Goal: Task Accomplishment & Management: Manage account settings

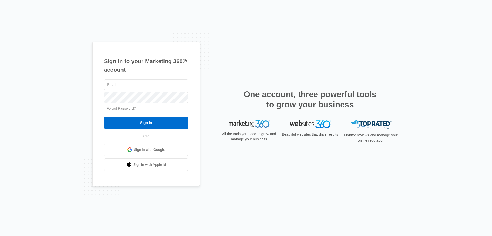
type input "[EMAIL_ADDRESS][DOMAIN_NAME]"
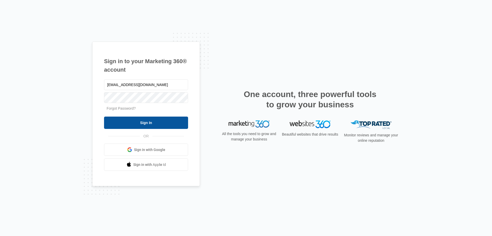
click at [139, 125] on input "Sign In" at bounding box center [146, 122] width 84 height 12
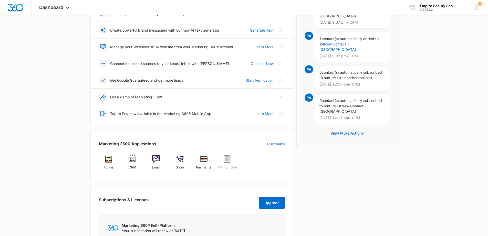
click at [138, 150] on div "Marketing 360® Applications Customize Forms CRM Email Shop Payments Point of Sa…" at bounding box center [191, 155] width 203 height 53
click at [134, 160] on img at bounding box center [133, 159] width 8 height 8
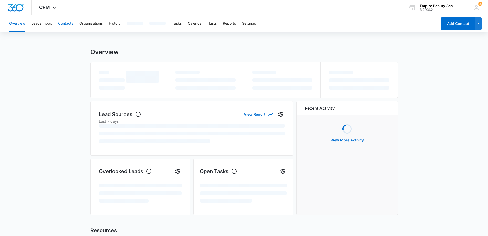
click at [61, 21] on button "Contacts" at bounding box center [65, 23] width 15 height 16
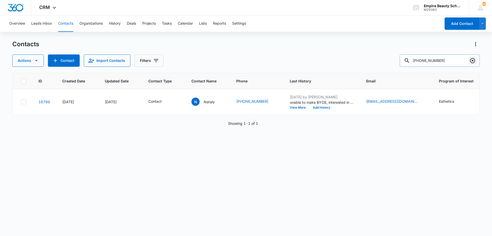
click at [474, 60] on icon "Clear" at bounding box center [473, 60] width 6 height 6
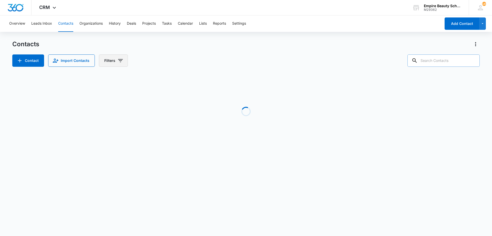
click at [111, 61] on button "Filters" at bounding box center [113, 60] width 29 height 12
click at [157, 143] on icon "Show Custom Filters filters" at bounding box center [159, 146] width 6 height 6
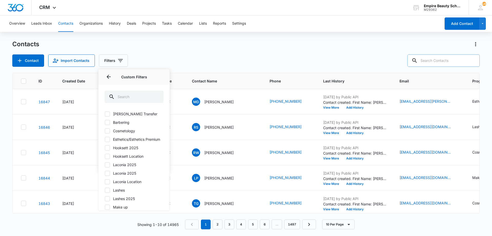
click at [113, 150] on label "Hooksett 2025" at bounding box center [134, 147] width 59 height 5
click at [105, 148] on input "Hooksett 2025" at bounding box center [105, 147] width 0 height 0
checkbox input "true"
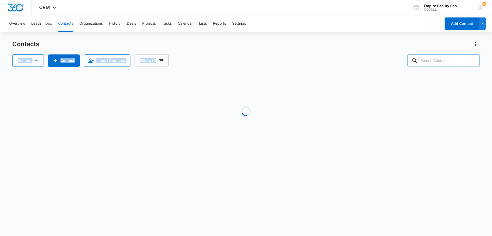
click at [211, 50] on div "Contacts Actions Contact Import Contacts Filters (1)" at bounding box center [246, 53] width 468 height 27
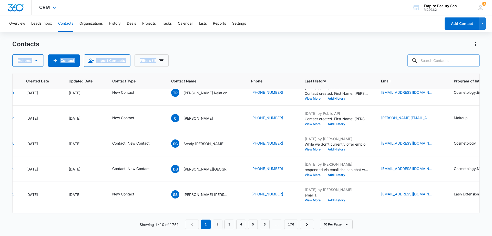
scroll to position [9, 36]
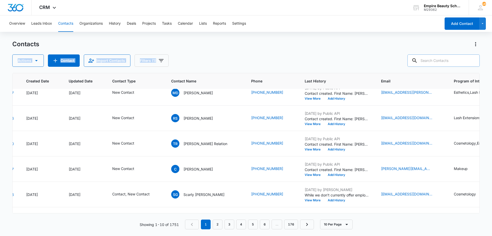
click at [414, 46] on div "Contacts" at bounding box center [246, 44] width 468 height 8
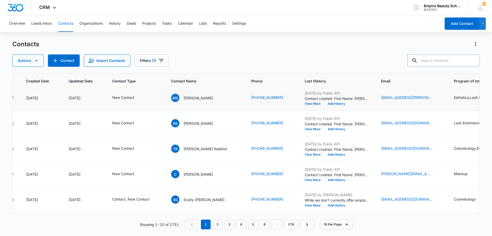
scroll to position [0, 36]
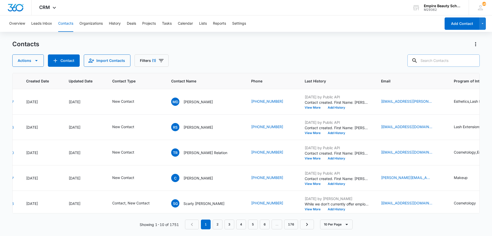
click at [417, 61] on icon at bounding box center [414, 60] width 5 height 5
click at [433, 58] on input "text" at bounding box center [444, 60] width 72 height 12
type input "8625"
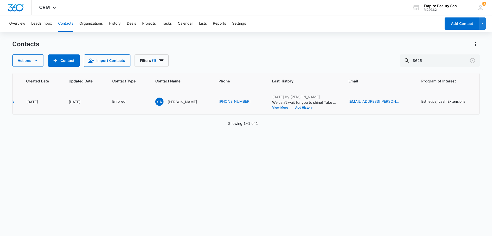
click at [297, 111] on td "Jul 30, 2025 by Jess Peltonovich We can't wait for you to shine! Take a peek at…" at bounding box center [304, 101] width 76 height 25
click at [297, 108] on button "Add History" at bounding box center [304, 107] width 25 height 3
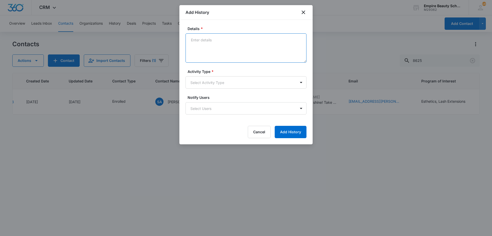
click at [222, 38] on textarea "Details *" at bounding box center [246, 47] width 121 height 29
type textarea "Provided school code for FAFSA"
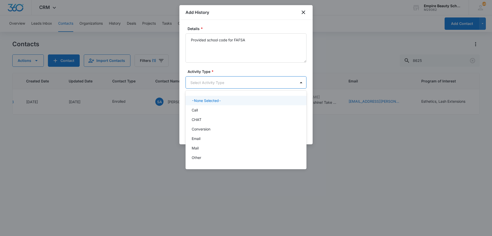
click at [235, 84] on body "CRM Apps Forms CRM Email Shop Payments POS Files Brand Settings Empire Beauty S…" at bounding box center [246, 118] width 492 height 236
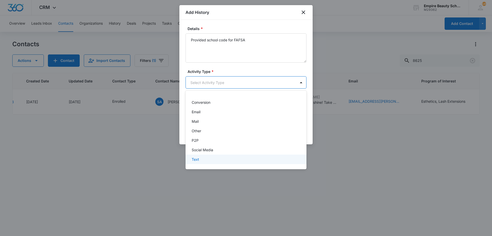
click at [199, 157] on div "Text" at bounding box center [246, 158] width 108 height 5
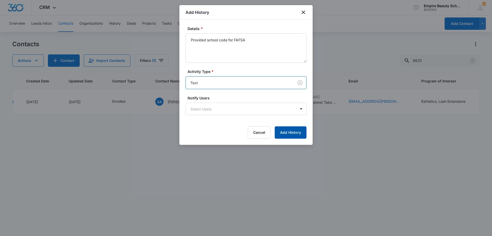
click at [277, 136] on button "Add History" at bounding box center [291, 132] width 32 height 12
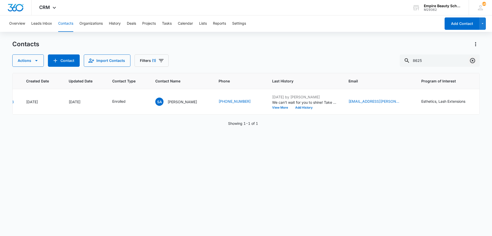
click at [471, 61] on icon "Clear" at bounding box center [473, 60] width 6 height 6
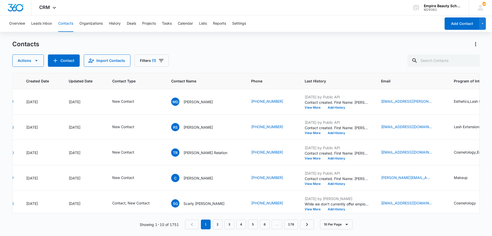
click at [443, 53] on div "Contacts Actions Contact Import Contacts Filters (1)" at bounding box center [246, 53] width 468 height 27
drag, startPoint x: 453, startPoint y: 59, endPoint x: 456, endPoint y: 60, distance: 2.7
click at [455, 59] on input "text" at bounding box center [444, 60] width 72 height 12
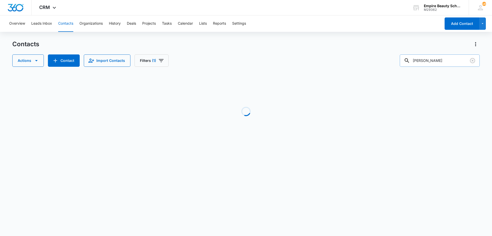
type input "isabelle"
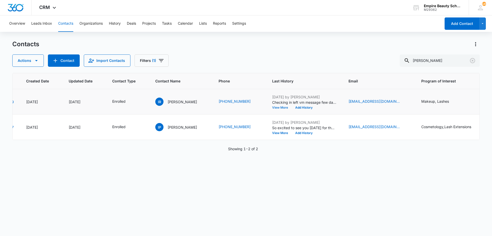
click at [280, 106] on button "View More" at bounding box center [281, 107] width 19 height 3
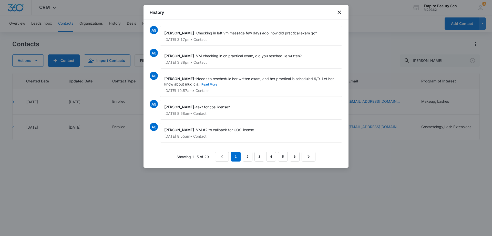
click at [219, 84] on div "Amelia Gauthier - Needs to reschedule her written exam, and her practical is sc…" at bounding box center [251, 84] width 182 height 25
click at [215, 84] on button "Read More" at bounding box center [209, 84] width 16 height 3
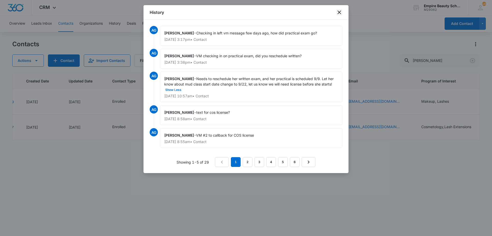
click at [338, 13] on icon "close" at bounding box center [339, 12] width 6 height 6
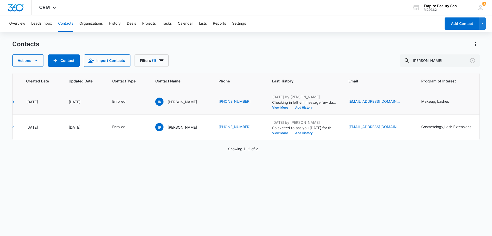
click at [300, 106] on button "Add History" at bounding box center [304, 107] width 25 height 3
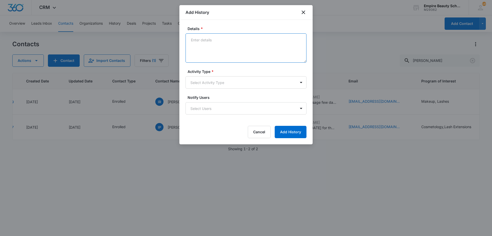
click at [210, 40] on textarea "Details *" at bounding box center [246, 47] width 121 height 29
click at [265, 41] on textarea "Passed her practical exam but had resheduled her written exam for 9/25" at bounding box center [246, 47] width 121 height 29
click at [260, 48] on textarea "Passed her practical exam but had rescheduled her written exam for 9/25" at bounding box center [246, 47] width 121 height 29
type textarea "Passed her practical exam but had rescheduled her written exam for 9/25. Partne…"
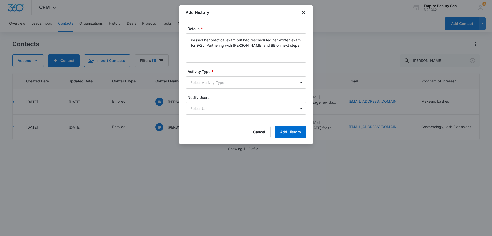
click at [225, 90] on form "Details * Passed her practical exam but had rescheduled her written exam for 9/…" at bounding box center [246, 82] width 121 height 112
click at [224, 81] on body "CRM Apps Forms CRM Email Shop Payments POS Files Brand Settings Empire Beauty S…" at bounding box center [246, 118] width 492 height 236
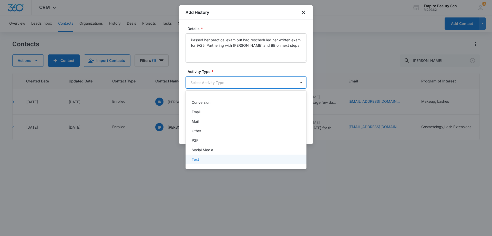
drag, startPoint x: 209, startPoint y: 159, endPoint x: 206, endPoint y: 161, distance: 4.1
click at [206, 162] on div "Text" at bounding box center [246, 158] width 121 height 9
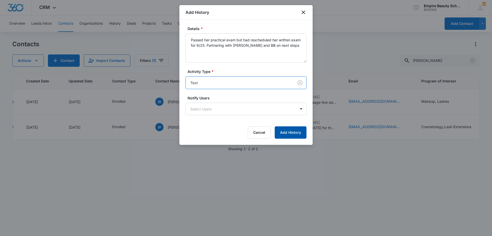
click at [293, 134] on button "Add History" at bounding box center [291, 132] width 32 height 12
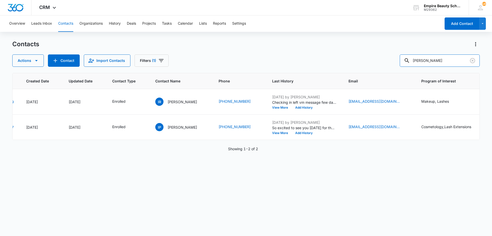
drag, startPoint x: 444, startPoint y: 61, endPoint x: 381, endPoint y: 58, distance: 63.9
click at [372, 53] on div "Contacts Actions Contact Import Contacts Filters (1) isabelle" at bounding box center [246, 53] width 468 height 27
type input "kassandra"
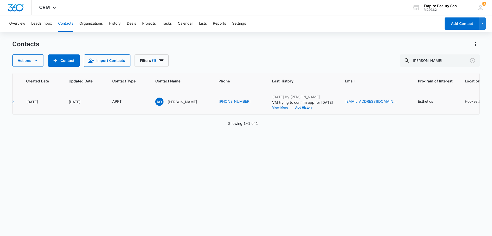
click at [277, 107] on button "View More" at bounding box center [281, 107] width 19 height 3
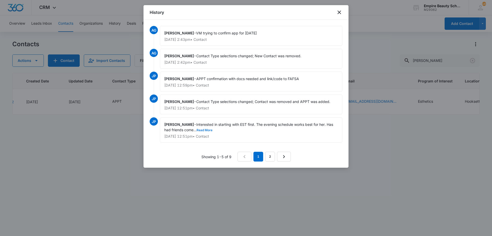
click at [207, 128] on button "Read More" at bounding box center [205, 129] width 16 height 3
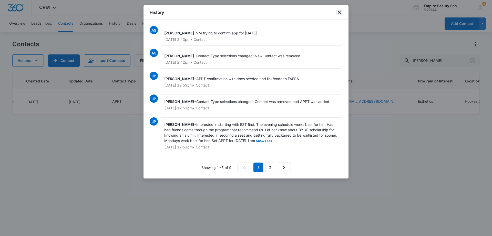
click at [340, 14] on icon "close" at bounding box center [339, 12] width 6 height 6
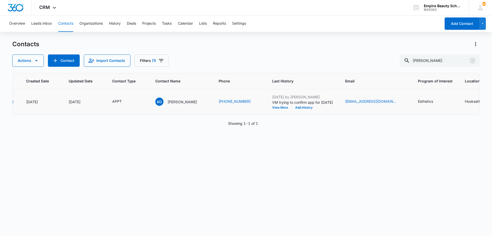
click at [306, 104] on p "VM trying to confirm app for monday" at bounding box center [302, 101] width 61 height 5
click at [305, 109] on button "Add History" at bounding box center [304, 107] width 25 height 3
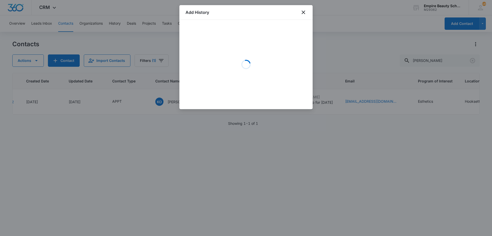
click at [232, 46] on div "Loading" at bounding box center [246, 64] width 121 height 77
click at [226, 47] on div "Loading" at bounding box center [246, 64] width 121 height 77
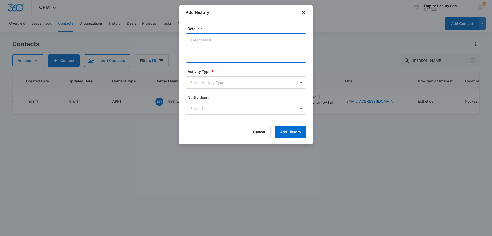
click at [226, 47] on textarea "Details *" at bounding box center [246, 47] width 121 height 29
type textarea "So excited to meet with you!"
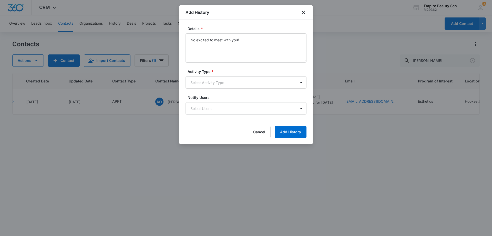
click at [241, 90] on form "Details * So excited to meet with you! Activity Type * Select Activity Type Not…" at bounding box center [246, 82] width 121 height 112
click at [239, 84] on body "CRM Apps Forms CRM Email Shop Payments POS Files Brand Settings Empire Beauty S…" at bounding box center [246, 118] width 492 height 236
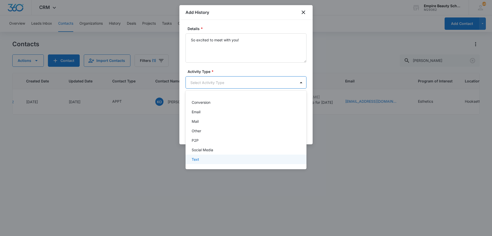
click at [214, 161] on div "Text" at bounding box center [246, 158] width 108 height 5
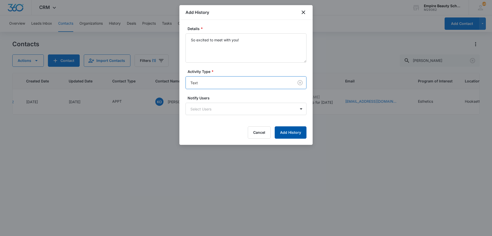
click at [290, 127] on button "Add History" at bounding box center [291, 132] width 32 height 12
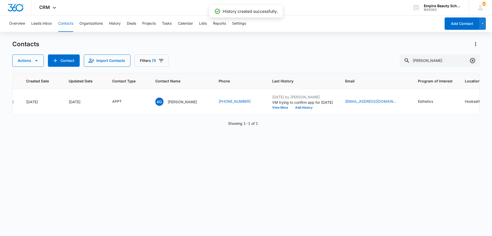
click at [474, 63] on icon "Clear" at bounding box center [473, 60] width 6 height 6
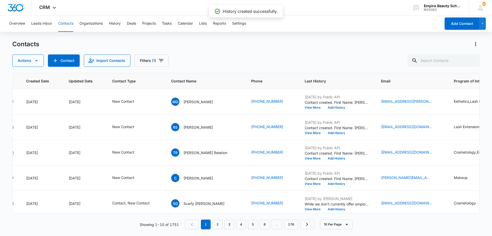
click at [330, 50] on div "Contacts Actions Contact Import Contacts Filters (1)" at bounding box center [246, 53] width 468 height 27
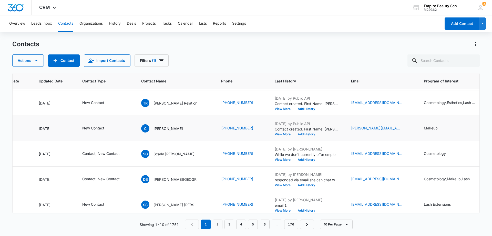
scroll to position [49, 66]
click at [297, 135] on button "Add History" at bounding box center [306, 134] width 25 height 3
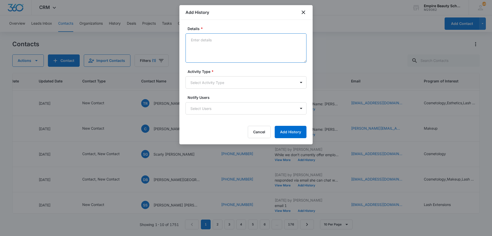
click at [220, 42] on textarea "Details *" at bounding box center [246, 47] width 121 height 29
type textarea "VM not set up"
click at [272, 78] on body "CRM Apps Forms CRM Email Shop Payments POS Files Brand Settings Empire Beauty S…" at bounding box center [246, 118] width 492 height 236
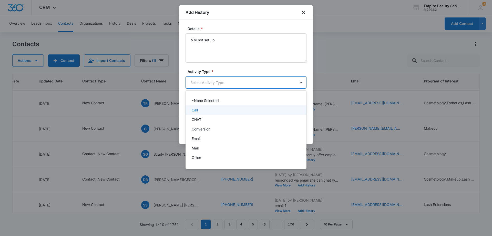
click at [232, 110] on div "Call" at bounding box center [246, 109] width 108 height 5
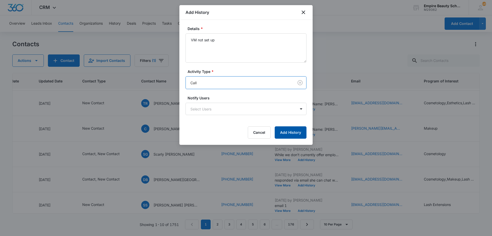
click at [284, 135] on button "Add History" at bounding box center [291, 132] width 32 height 12
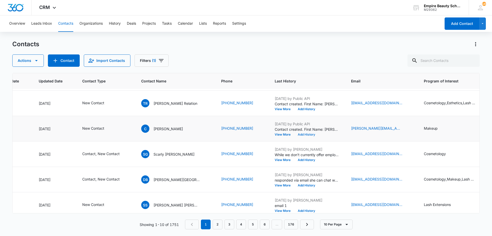
click at [294, 133] on button "Add History" at bounding box center [306, 134] width 25 height 3
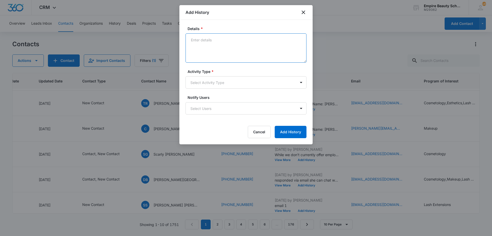
click at [238, 40] on textarea "Details *" at bounding box center [246, 47] width 121 height 29
type textarea "Text 1"
click at [202, 82] on body "CRM Apps Forms CRM Email Shop Payments POS Files Brand Settings Empire Beauty S…" at bounding box center [246, 118] width 492 height 236
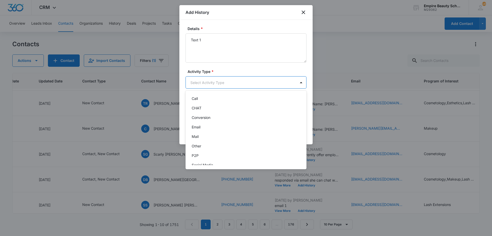
scroll to position [27, 0]
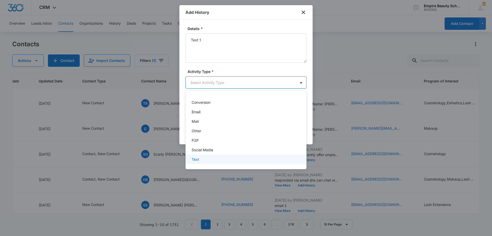
click at [214, 157] on div "Text" at bounding box center [246, 158] width 108 height 5
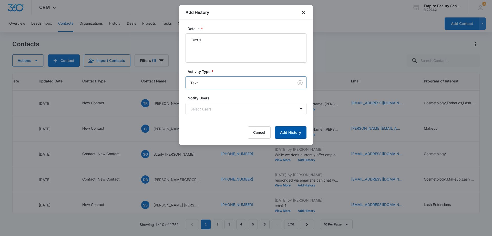
click at [287, 131] on button "Add History" at bounding box center [291, 132] width 32 height 12
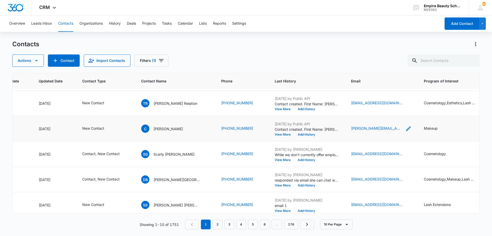
click at [405, 129] on icon "Email - courtney.a24@icloud.com - Select to Edit Field" at bounding box center [408, 128] width 6 height 6
click at [363, 98] on input "[PERSON_NAME][EMAIL_ADDRESS][DOMAIN_NAME]" at bounding box center [365, 95] width 65 height 12
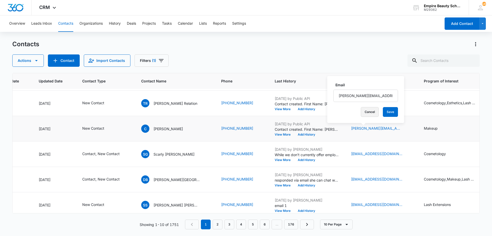
click at [363, 112] on button "Cancel" at bounding box center [370, 112] width 18 height 10
click at [295, 136] on td "Sep 14, 2025 by Public API Contact created. First Name: Courtney Source: Form- …" at bounding box center [307, 128] width 76 height 25
click at [294, 134] on button "Add History" at bounding box center [306, 134] width 25 height 3
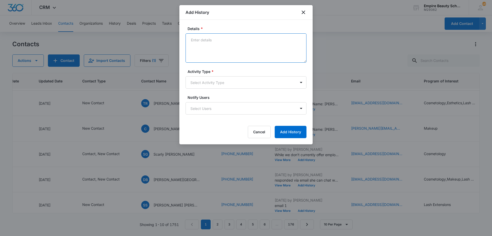
click at [254, 57] on textarea "Details *" at bounding box center [246, 47] width 121 height 29
type textarea "Email 1"
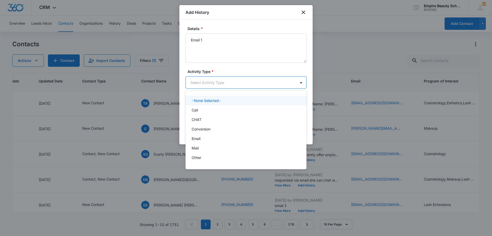
drag, startPoint x: 202, startPoint y: 81, endPoint x: 201, endPoint y: 102, distance: 20.8
click at [202, 83] on body "CRM Apps Forms CRM Email Shop Payments POS Files Brand Settings Empire Beauty S…" at bounding box center [246, 118] width 492 height 236
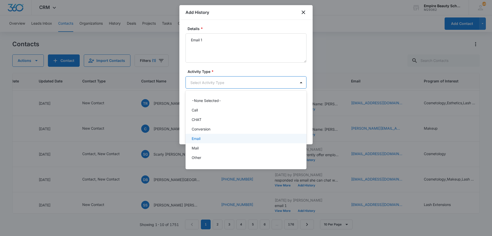
click at [205, 134] on div "Email" at bounding box center [246, 138] width 121 height 9
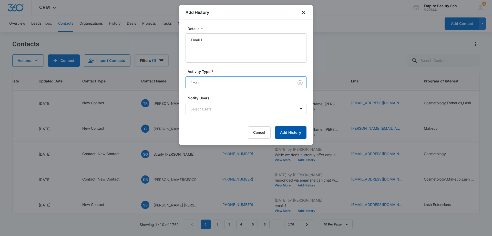
click at [283, 130] on button "Add History" at bounding box center [291, 132] width 32 height 12
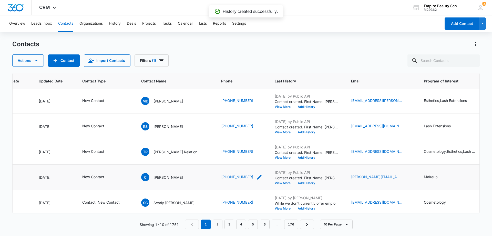
scroll to position [0, 66]
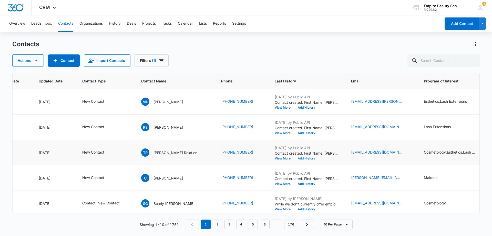
click at [294, 158] on button "Add History" at bounding box center [306, 158] width 25 height 3
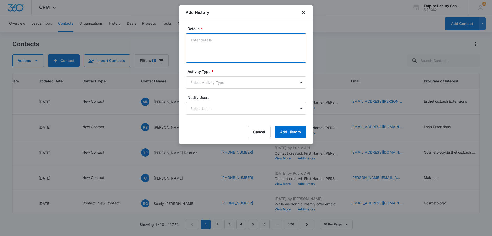
click at [215, 46] on textarea "Details *" at bounding box center [246, 47] width 121 height 29
type textarea "VM 1"
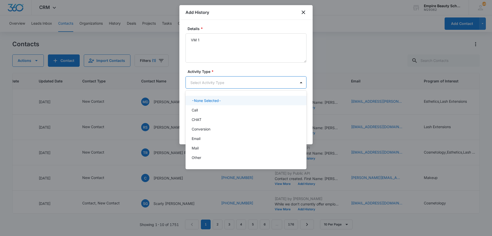
click at [211, 87] on body "CRM Apps Forms CRM Email Shop Payments POS Files Brand Settings Empire Beauty S…" at bounding box center [246, 118] width 492 height 236
click at [197, 107] on div "Call" at bounding box center [246, 109] width 121 height 9
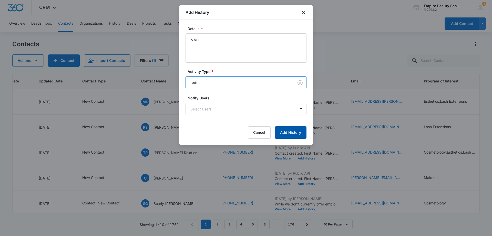
click at [279, 132] on button "Add History" at bounding box center [291, 132] width 32 height 12
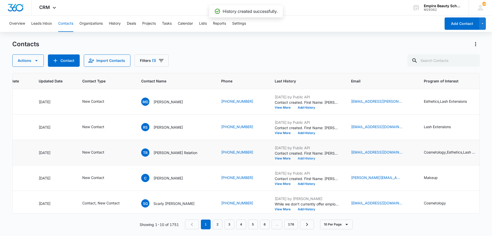
click at [294, 157] on button "Add History" at bounding box center [306, 158] width 25 height 3
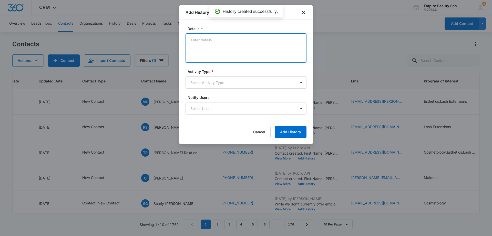
click at [219, 54] on textarea "Details *" at bounding box center [246, 47] width 121 height 29
type textarea "Text 1"
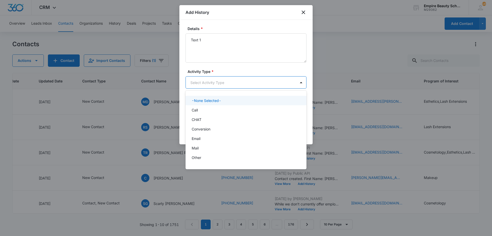
click at [217, 79] on body "CRM Apps Forms CRM Email Shop Payments POS Files Brand Settings Empire Beauty S…" at bounding box center [246, 118] width 492 height 236
click at [214, 111] on div "Call" at bounding box center [246, 109] width 108 height 5
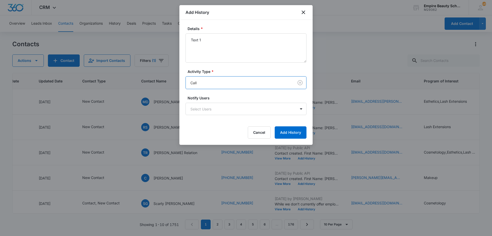
click at [228, 80] on body "CRM Apps Forms CRM Email Shop Payments POS Files Brand Settings Empire Beauty S…" at bounding box center [246, 118] width 492 height 236
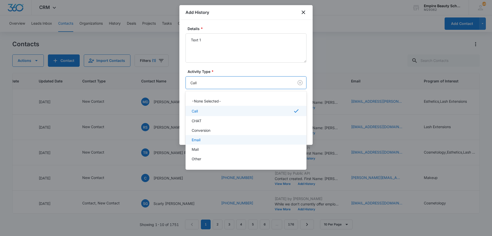
scroll to position [27, 0]
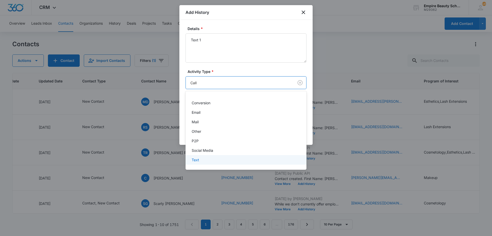
click at [222, 159] on div "Text" at bounding box center [246, 159] width 108 height 5
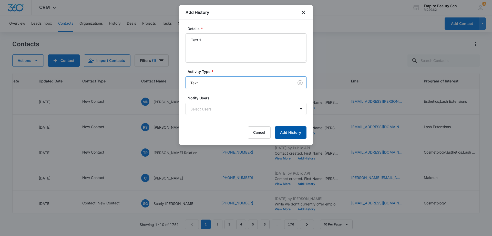
drag, startPoint x: 285, startPoint y: 129, endPoint x: 295, endPoint y: 142, distance: 16.8
click at [290, 136] on button "Add History" at bounding box center [291, 132] width 32 height 12
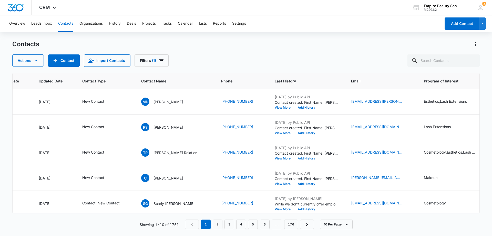
click at [294, 157] on button "Add History" at bounding box center [306, 158] width 25 height 3
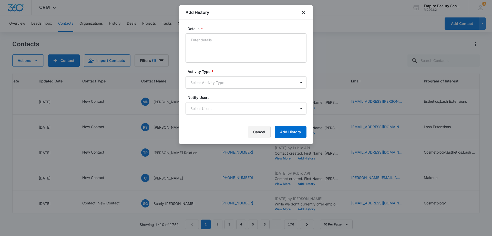
click at [255, 134] on button "Cancel" at bounding box center [259, 132] width 23 height 12
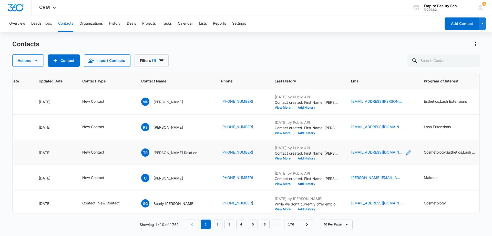
click at [405, 151] on icon "Email - tamararelation@gmail.com - Select to Edit Field" at bounding box center [408, 152] width 6 height 6
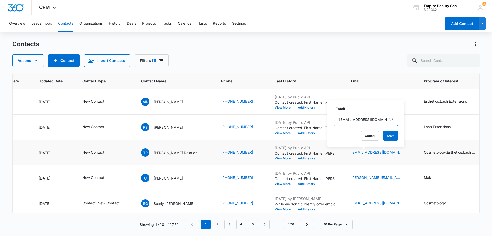
click at [357, 114] on input "[EMAIL_ADDRESS][DOMAIN_NAME]" at bounding box center [366, 119] width 65 height 12
click at [367, 138] on button "Cancel" at bounding box center [370, 136] width 18 height 10
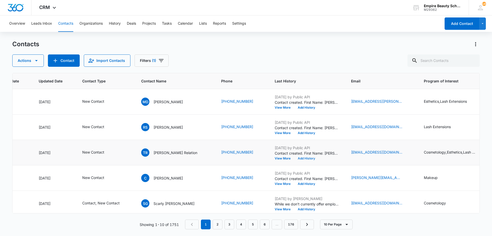
click at [294, 159] on button "Add History" at bounding box center [306, 158] width 25 height 3
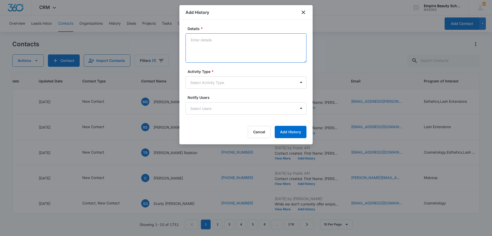
click at [235, 48] on textarea "Details *" at bounding box center [246, 47] width 121 height 29
type textarea "Email 1"
click at [232, 77] on body "CRM Apps Forms CRM Email Shop Payments POS Files Brand Settings Empire Beauty S…" at bounding box center [246, 118] width 492 height 236
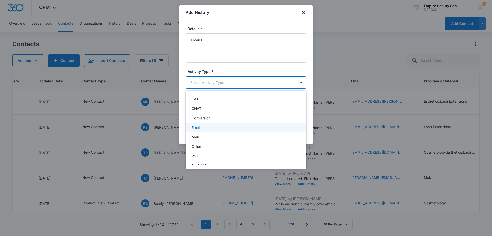
scroll to position [27, 0]
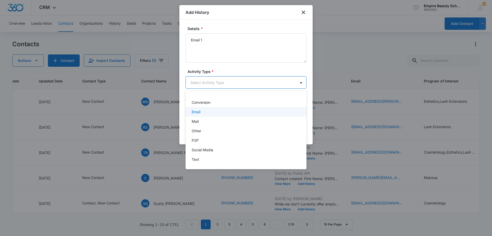
click at [207, 108] on div "Email" at bounding box center [246, 111] width 121 height 9
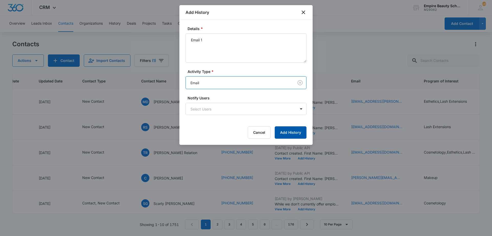
click at [283, 127] on button "Add History" at bounding box center [291, 132] width 32 height 12
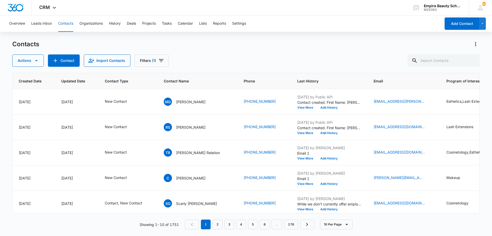
scroll to position [0, 48]
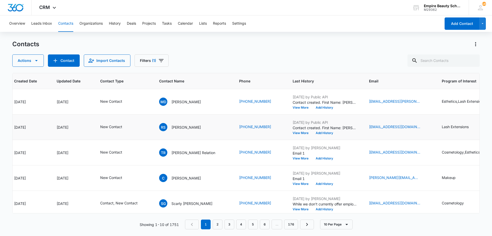
click at [314, 130] on div "Sep 15, 2025 by Public API Contact created. First Name: Rocheli Last Name: Sanc…" at bounding box center [325, 126] width 64 height 15
click at [312, 135] on td "Sep 15, 2025 by Public API Contact created. First Name: Rocheli Last Name: Sanc…" at bounding box center [325, 126] width 76 height 25
click at [315, 133] on button "Add History" at bounding box center [324, 132] width 25 height 3
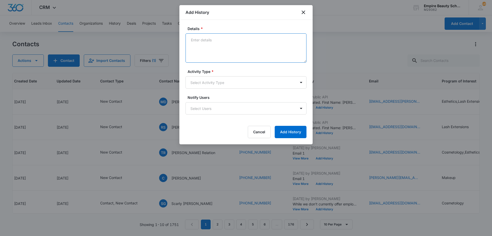
drag, startPoint x: 229, startPoint y: 53, endPoint x: 229, endPoint y: 58, distance: 5.2
click at [231, 54] on textarea "Details *" at bounding box center [246, 47] width 121 height 29
type textarea "VM 1"
click at [225, 82] on body "CRM Apps Forms CRM Email Shop Payments POS Files Brand Settings Empire Beauty S…" at bounding box center [246, 118] width 492 height 236
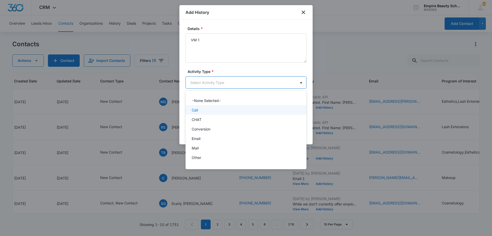
click at [226, 109] on div "Call" at bounding box center [246, 109] width 108 height 5
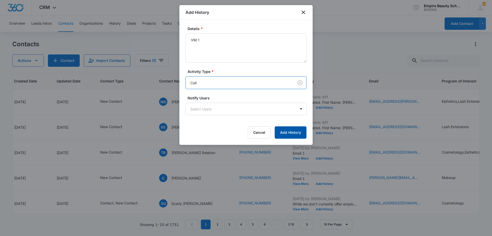
click at [303, 134] on button "Add History" at bounding box center [291, 132] width 32 height 12
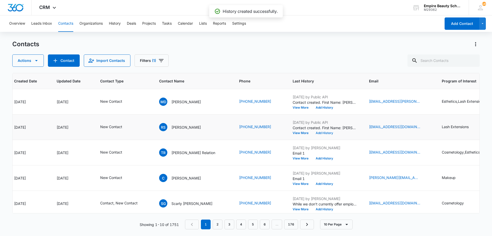
click at [312, 134] on button "Add History" at bounding box center [324, 132] width 25 height 3
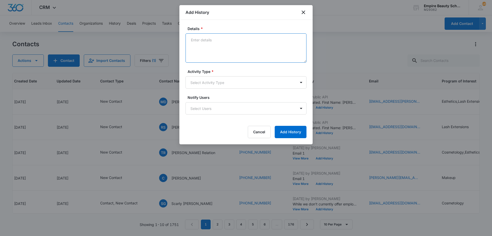
click at [251, 56] on textarea "Details *" at bounding box center [246, 47] width 121 height 29
type textarea "Text 1"
click at [256, 78] on div "Activity Type * Select Activity Type" at bounding box center [246, 79] width 121 height 20
click at [256, 82] on body "CRM Apps Forms CRM Email Shop Payments POS Files Brand Settings Empire Beauty S…" at bounding box center [246, 118] width 492 height 236
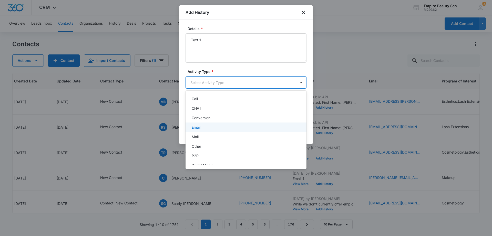
scroll to position [27, 0]
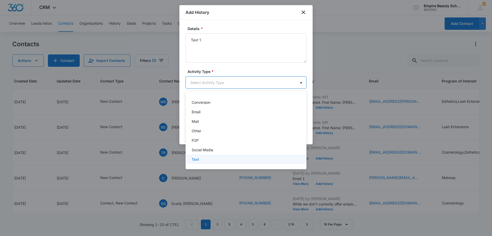
click at [234, 156] on div "Text" at bounding box center [246, 158] width 108 height 5
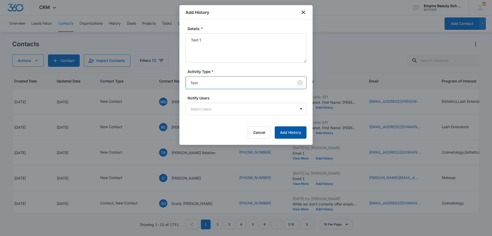
click at [287, 131] on button "Add History" at bounding box center [291, 132] width 32 height 12
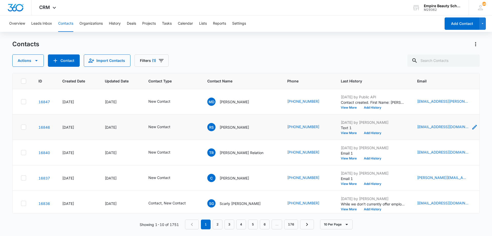
click at [472, 127] on icon "Email - rocheli061@gmail.com - Select to Edit Field" at bounding box center [475, 127] width 6 height 6
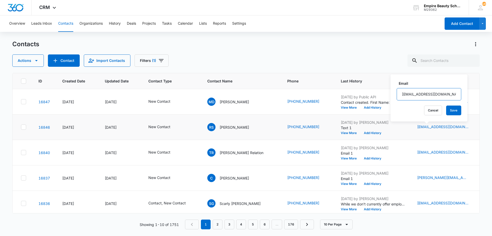
click at [429, 94] on input "[EMAIL_ADDRESS][DOMAIN_NAME]" at bounding box center [429, 94] width 65 height 12
click at [427, 111] on button "Cancel" at bounding box center [433, 110] width 18 height 10
click at [360, 134] on button "Add History" at bounding box center [372, 132] width 25 height 3
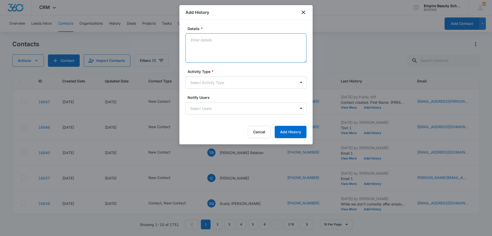
click at [243, 52] on textarea "Details *" at bounding box center [246, 47] width 121 height 29
type textarea "Email 1"
click at [238, 85] on body "CRM Apps Forms CRM Email Shop Payments POS Files Brand Settings Empire Beauty S…" at bounding box center [246, 118] width 492 height 236
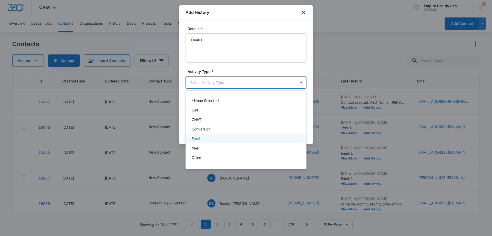
click at [201, 141] on div "Email" at bounding box center [246, 138] width 121 height 9
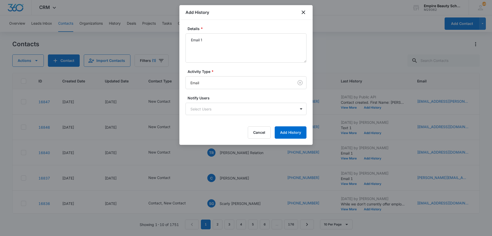
click at [278, 126] on form "Details * Email 1 Activity Type * Email Notify Users Select Users Cancel Add Hi…" at bounding box center [246, 82] width 121 height 113
click at [279, 129] on button "Add History" at bounding box center [291, 132] width 32 height 12
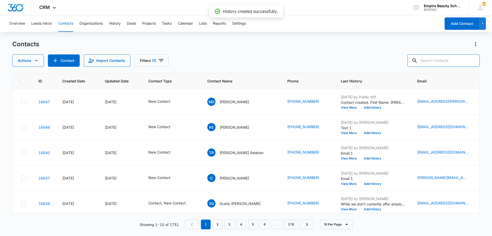
click at [449, 60] on input "text" at bounding box center [444, 60] width 72 height 12
type input "hailey th"
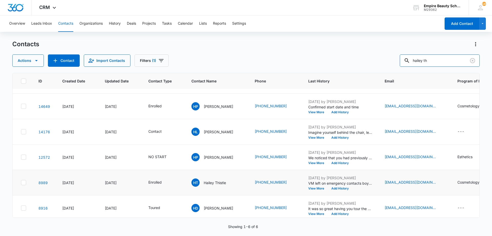
scroll to position [28, 0]
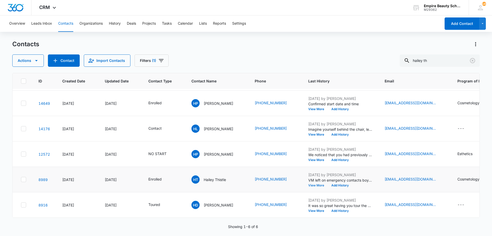
click at [313, 184] on button "View More" at bounding box center [317, 185] width 19 height 3
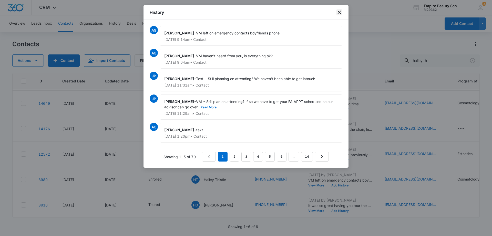
click at [340, 14] on icon "close" at bounding box center [340, 13] width 4 height 4
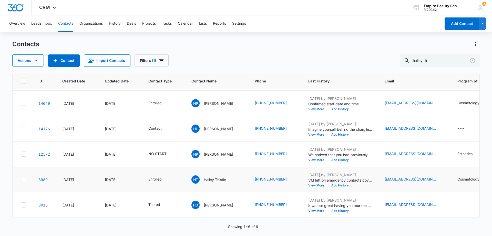
click at [341, 184] on button "Add History" at bounding box center [340, 185] width 25 height 3
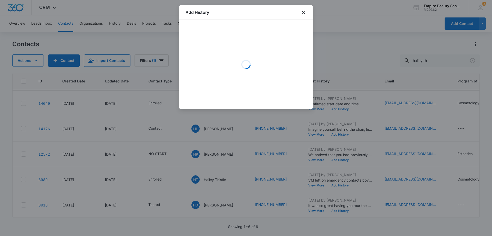
click at [227, 52] on div "Loading" at bounding box center [246, 64] width 121 height 77
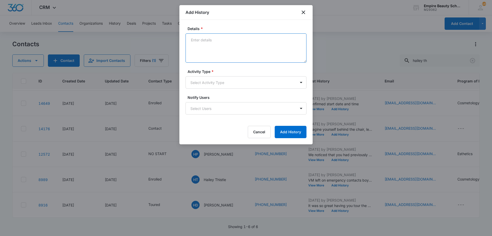
click at [212, 44] on textarea "Details *" at bounding box center [246, 47] width 121 height 29
type textarea "Call - No answer"
click at [205, 86] on body "CRM Apps Forms CRM Email Shop Payments POS Files Brand Settings Empire Beauty S…" at bounding box center [246, 118] width 492 height 236
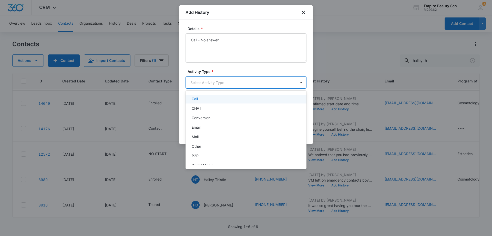
scroll to position [0, 0]
click at [211, 111] on div "Call" at bounding box center [246, 109] width 108 height 5
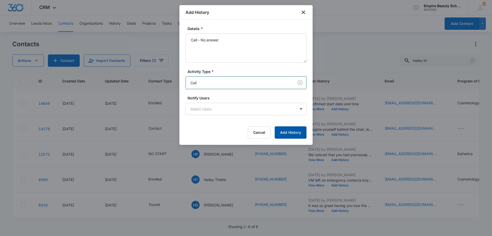
click at [298, 129] on button "Add History" at bounding box center [291, 132] width 32 height 12
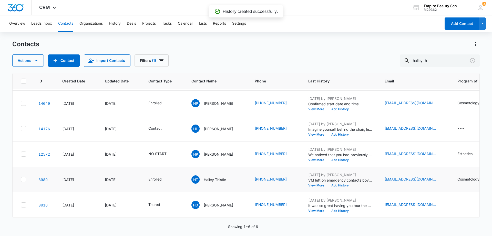
click at [338, 184] on button "Add History" at bounding box center [340, 185] width 25 height 3
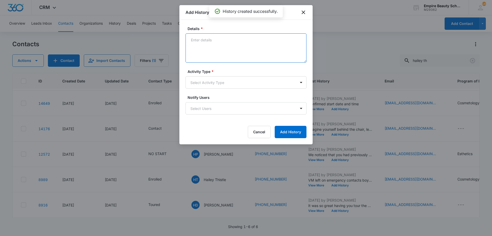
click at [236, 57] on textarea "Details *" at bounding box center [246, 47] width 121 height 29
click at [193, 39] on textarea "DId you receive my previous message?" at bounding box center [246, 47] width 121 height 29
type textarea "Did you receive my previous message?"
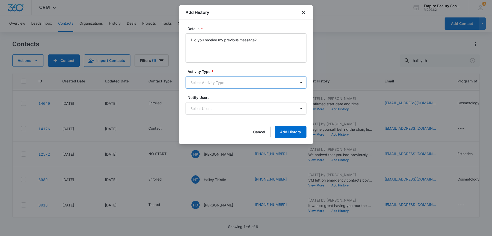
click at [231, 83] on body "CRM Apps Forms CRM Email Shop Payments POS Files Brand Settings Empire Beauty S…" at bounding box center [246, 118] width 492 height 236
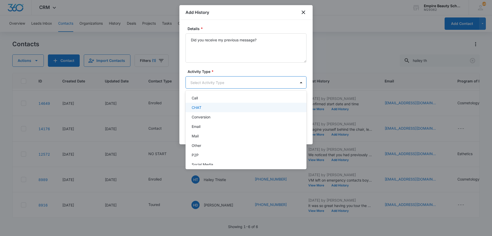
scroll to position [27, 0]
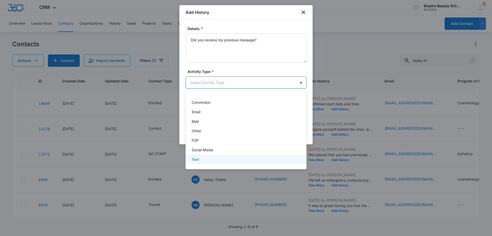
click at [198, 158] on p "Text" at bounding box center [195, 158] width 7 height 5
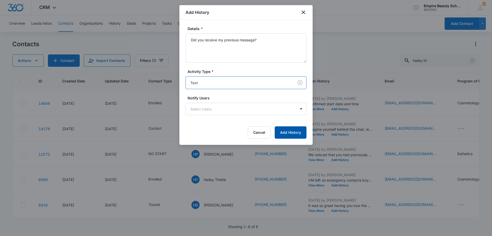
click at [296, 137] on button "Add History" at bounding box center [291, 132] width 32 height 12
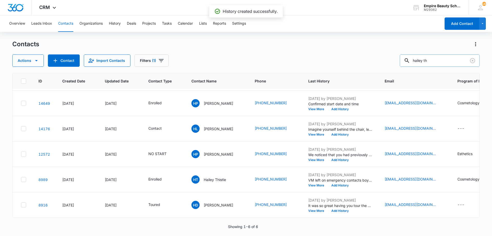
drag, startPoint x: 441, startPoint y: 63, endPoint x: 405, endPoint y: 63, distance: 36.1
click at [405, 63] on input "hailey th" at bounding box center [440, 60] width 80 height 12
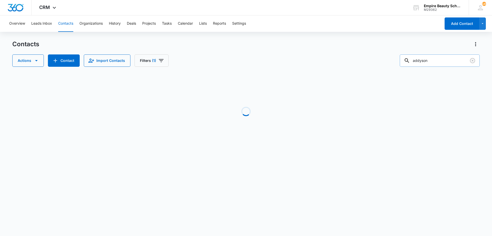
scroll to position [0, 0]
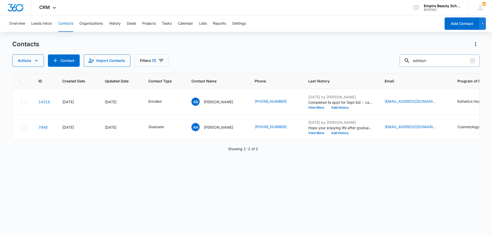
type input "addisyn"
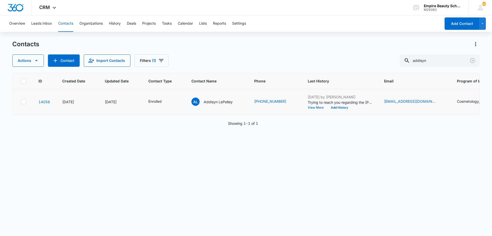
click at [319, 108] on button "View More" at bounding box center [317, 107] width 19 height 3
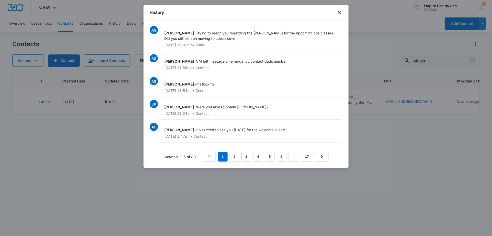
click at [219, 39] on button "Read More" at bounding box center [227, 38] width 16 height 3
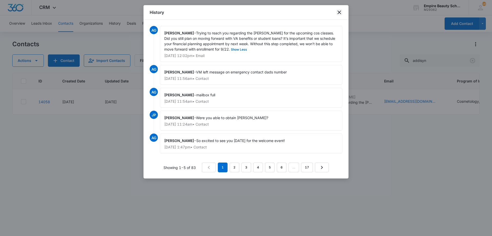
click at [340, 14] on icon "close" at bounding box center [339, 12] width 6 height 6
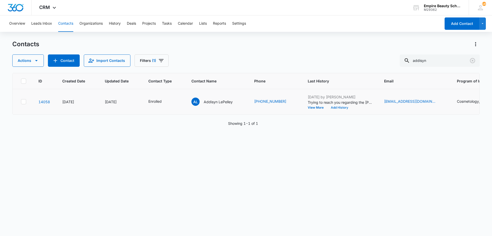
click at [333, 107] on div "Sep 10, 2025 by Amelia Gauthier Trying to reach you regarding the COE for the u…" at bounding box center [340, 101] width 64 height 15
click at [333, 108] on button "Add History" at bounding box center [339, 107] width 25 height 3
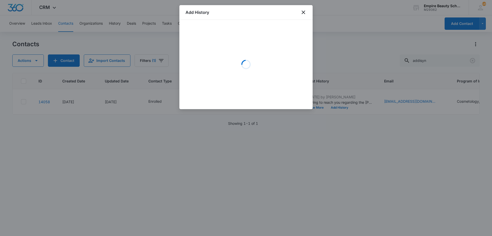
click at [227, 39] on div "Loading" at bounding box center [246, 64] width 121 height 77
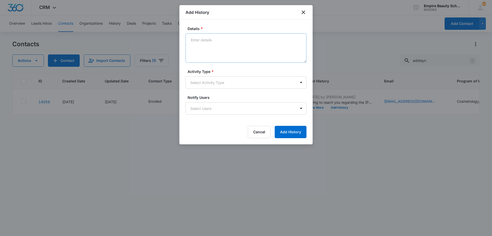
click at [218, 43] on textarea "Details *" at bounding box center [246, 47] width 121 height 29
click at [216, 43] on textarea "Details *" at bounding box center [246, 47] width 121 height 29
type textarea "VM - Were you able to obtain COE or thinking about student loans? Need to final…"
click at [209, 80] on body "CRM Apps Forms CRM Email Shop Payments POS Files Brand Settings Empire Beauty S…" at bounding box center [246, 118] width 492 height 236
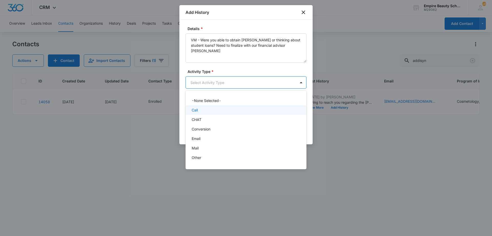
click at [201, 108] on div "Call" at bounding box center [246, 109] width 108 height 5
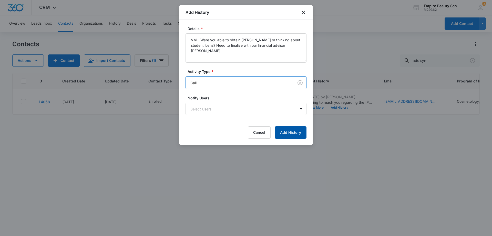
click at [282, 135] on button "Add History" at bounding box center [291, 132] width 32 height 12
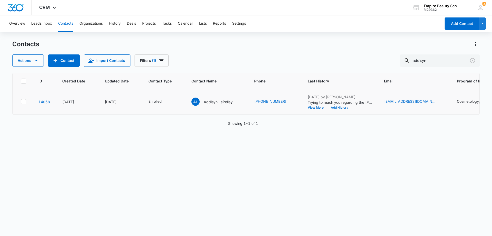
click at [335, 107] on button "Add History" at bounding box center [339, 107] width 25 height 3
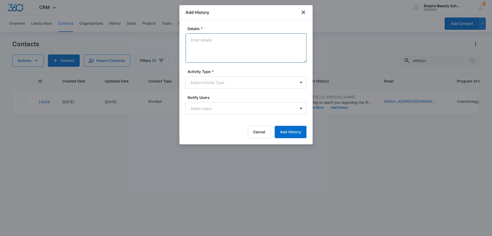
click at [255, 50] on textarea "Details *" at bounding box center [246, 47] width 121 height 29
type textarea "Did you receive my previous message?"
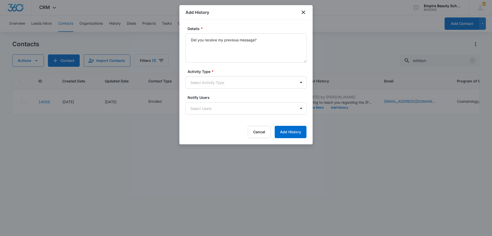
click at [212, 75] on div "Activity Type * Select Activity Type" at bounding box center [246, 79] width 121 height 20
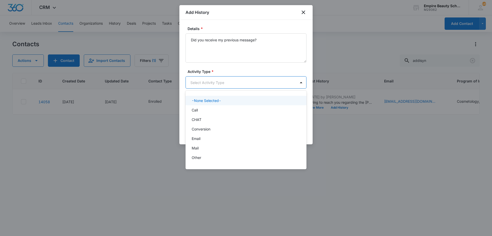
click at [210, 88] on body "CRM Apps Forms CRM Email Shop Payments POS Files Brand Settings Empire Beauty S…" at bounding box center [246, 118] width 492 height 236
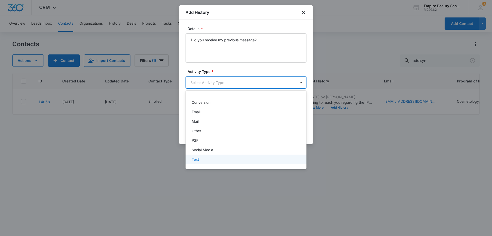
click at [212, 159] on div "Text" at bounding box center [246, 158] width 108 height 5
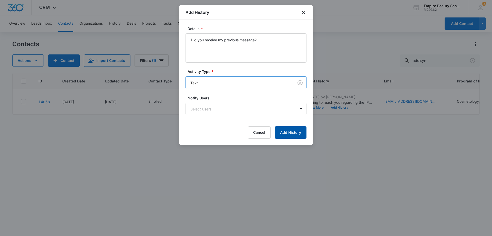
click at [297, 135] on button "Add History" at bounding box center [291, 132] width 32 height 12
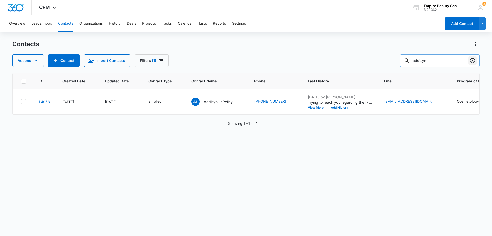
click at [472, 60] on icon "Clear" at bounding box center [472, 60] width 5 height 5
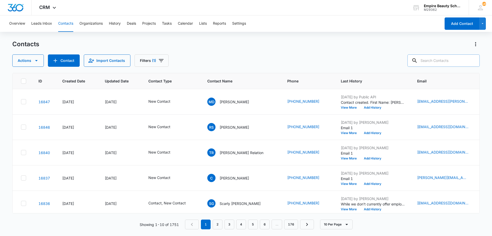
click at [445, 62] on input "text" at bounding box center [444, 60] width 72 height 12
type input "[PERSON_NAME]"
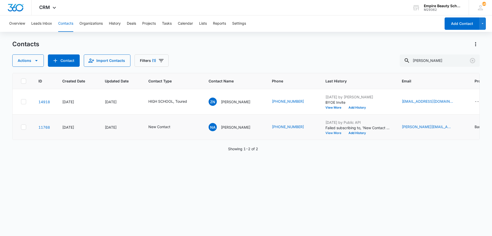
click at [331, 131] on button "View More" at bounding box center [335, 132] width 19 height 3
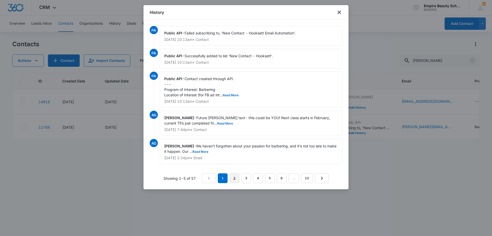
click at [235, 180] on link "2" at bounding box center [235, 178] width 10 height 10
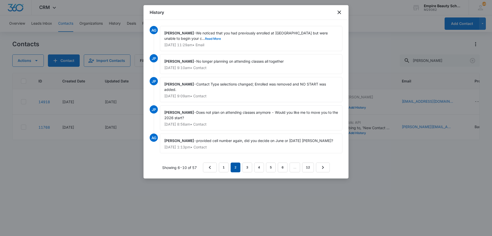
click at [240, 166] on em "2" at bounding box center [236, 167] width 10 height 10
click at [243, 166] on link "3" at bounding box center [247, 167] width 10 height 10
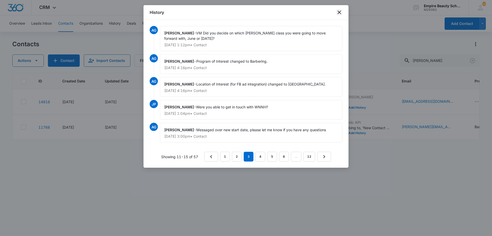
click at [339, 13] on icon "close" at bounding box center [340, 13] width 4 height 4
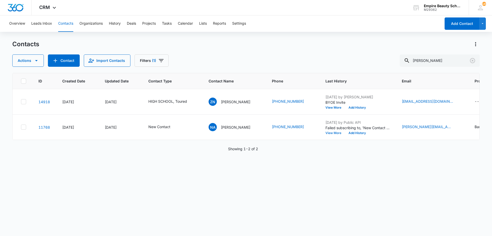
scroll to position [0, 1]
click at [352, 132] on button "Add History" at bounding box center [356, 132] width 25 height 3
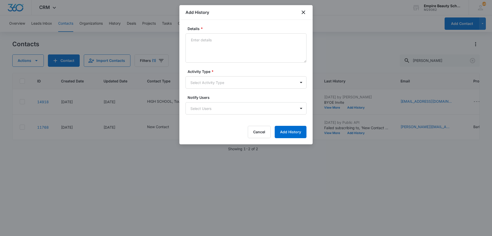
click at [233, 52] on textarea "Details *" at bounding box center [246, 47] width 121 height 29
type textarea "V"
drag, startPoint x: 233, startPoint y: 45, endPoint x: 213, endPoint y: 44, distance: 19.5
click at [213, 44] on textarea "Prev no start - VM1" at bounding box center [246, 47] width 121 height 29
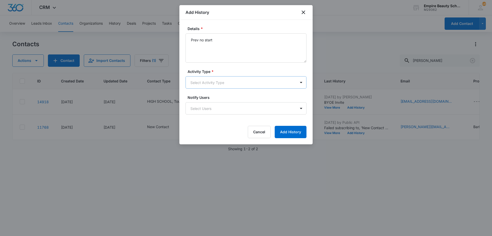
type textarea "Prev no start"
click at [207, 81] on body "CRM Apps Forms CRM Email Shop Payments POS Files Brand Settings Empire Beauty S…" at bounding box center [246, 118] width 492 height 236
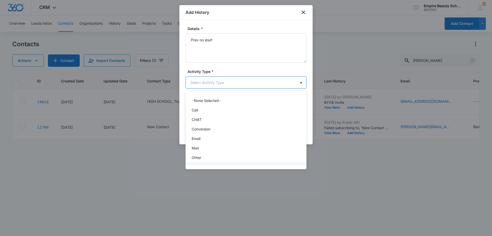
scroll to position [27, 0]
click at [206, 130] on div "Other" at bounding box center [246, 130] width 108 height 5
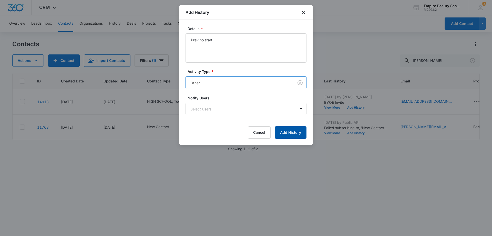
click at [284, 133] on button "Add History" at bounding box center [291, 132] width 32 height 12
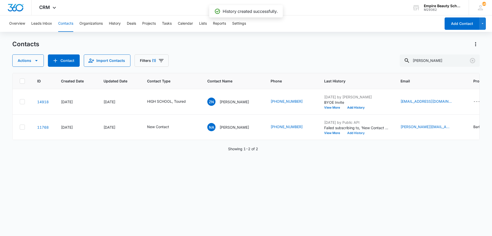
click at [352, 133] on button "Add History" at bounding box center [356, 132] width 25 height 3
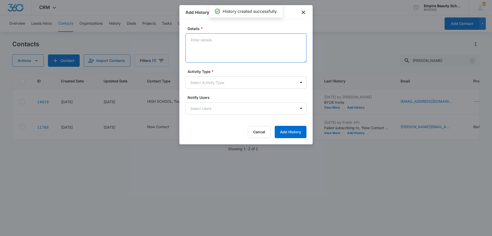
click at [222, 52] on textarea "Details *" at bounding box center [246, 47] width 121 height 29
type textarea "VM 1"
click at [216, 82] on body "CRM Apps Forms CRM Email Shop Payments POS Files Brand Settings Empire Beauty S…" at bounding box center [246, 118] width 492 height 236
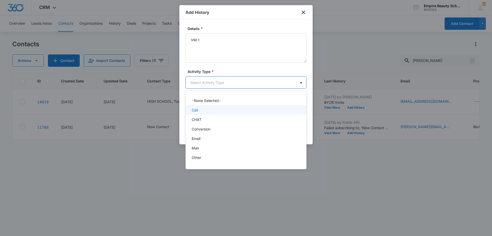
click at [210, 109] on div "Call" at bounding box center [246, 109] width 108 height 5
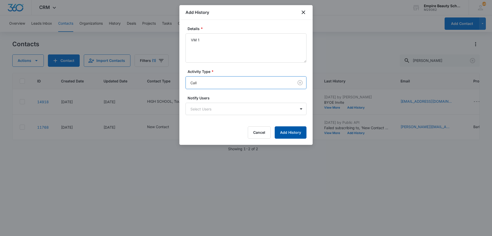
click at [286, 132] on button "Add History" at bounding box center [291, 132] width 32 height 12
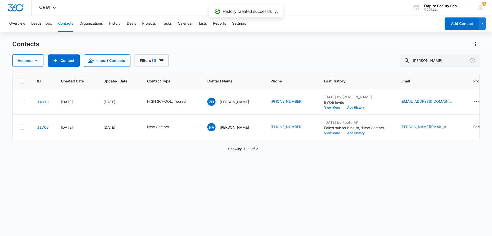
click at [351, 132] on button "Add History" at bounding box center [356, 132] width 25 height 3
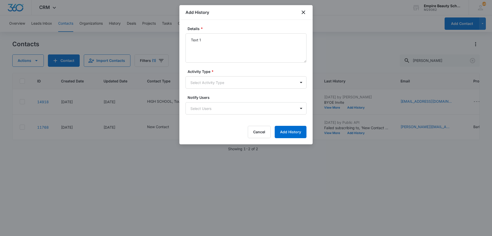
type textarea "Text 1"
click at [200, 75] on div "Activity Type * Select Activity Type" at bounding box center [246, 79] width 121 height 20
click at [200, 86] on body "CRM Apps Forms CRM Email Shop Payments POS Files Brand Settings Empire Beauty S…" at bounding box center [246, 118] width 492 height 236
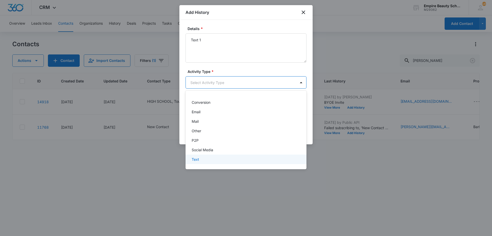
drag, startPoint x: 202, startPoint y: 167, endPoint x: 204, endPoint y: 164, distance: 3.7
click at [203, 166] on div at bounding box center [246, 118] width 492 height 236
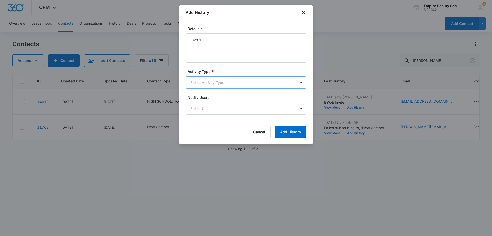
click at [223, 77] on body "CRM Apps Forms CRM Email Shop Payments POS Files Brand Settings Empire Beauty S…" at bounding box center [246, 118] width 492 height 236
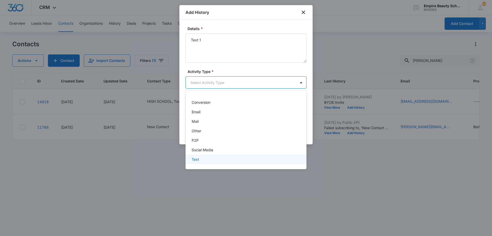
click at [196, 160] on p "Text" at bounding box center [195, 158] width 7 height 5
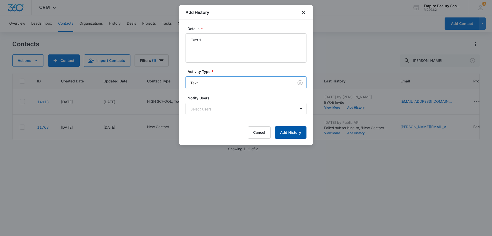
click at [285, 127] on button "Add History" at bounding box center [291, 132] width 32 height 12
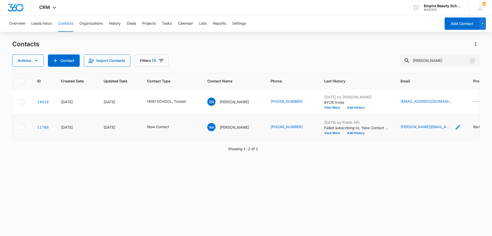
click at [455, 125] on icon "Email - nolan.archibald@icloud.com - Select to Edit Field" at bounding box center [458, 127] width 6 height 6
click at [413, 94] on div at bounding box center [424, 90] width 53 height 12
click at [412, 92] on input "nolan.archibald@icloud.com" at bounding box center [426, 94] width 65 height 12
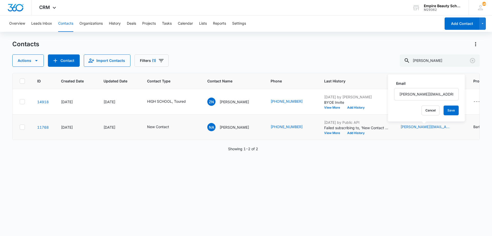
click at [438, 109] on div "Cancel Save" at bounding box center [426, 110] width 65 height 10
click at [425, 109] on button "Cancel" at bounding box center [431, 110] width 18 height 10
click at [175, 127] on icon "Contact Type - New Contact - Select to Edit Field" at bounding box center [175, 127] width 5 height 5
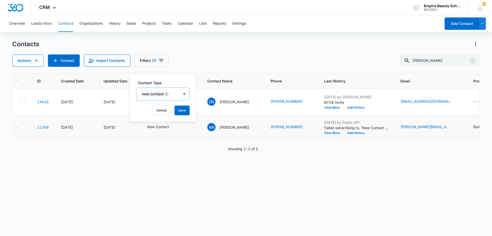
click at [175, 97] on div "New Contact" at bounding box center [157, 94] width 43 height 12
click at [153, 141] on p "NO START" at bounding box center [151, 142] width 18 height 5
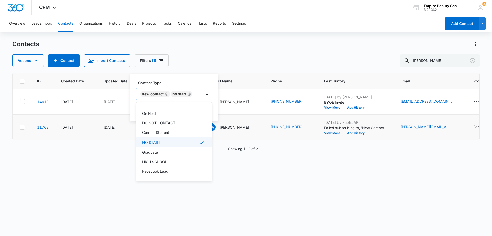
scroll to position [85, 0]
click at [165, 87] on div "New Contact NO START" at bounding box center [174, 93] width 76 height 13
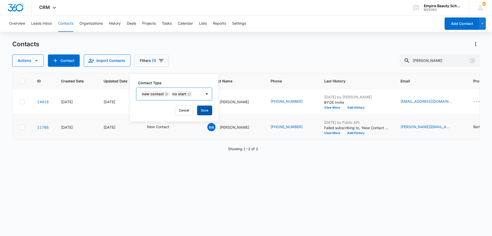
click at [201, 107] on button "Save" at bounding box center [204, 110] width 15 height 10
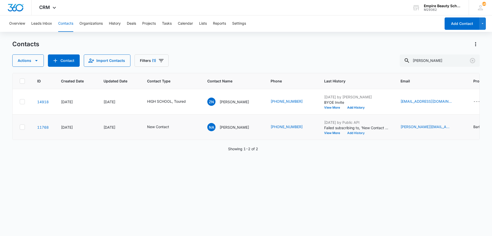
click at [353, 134] on button "Add History" at bounding box center [356, 132] width 25 height 3
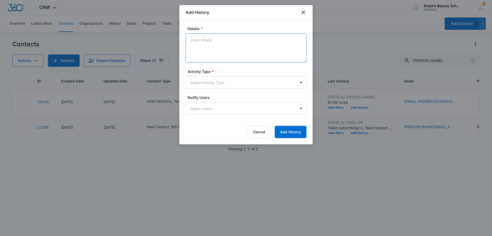
click at [217, 48] on textarea "Details *" at bounding box center [246, 47] width 121 height 29
type textarea "Email 1"
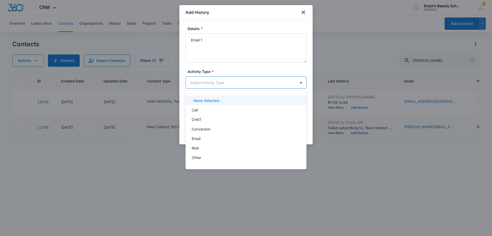
click at [215, 80] on body "CRM Apps Forms CRM Email Shop Payments POS Files Brand Settings Empire Beauty S…" at bounding box center [246, 118] width 492 height 236
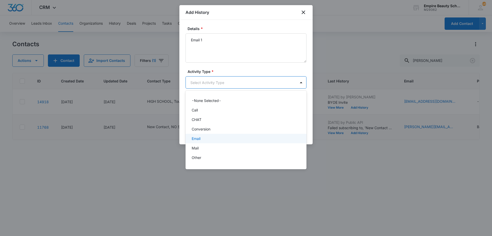
click at [209, 138] on div "Email" at bounding box center [246, 138] width 108 height 5
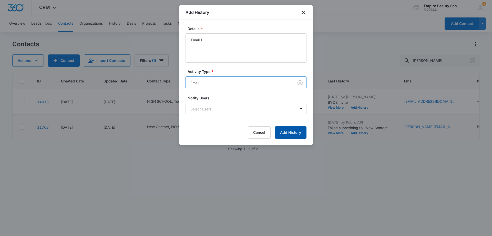
click at [290, 128] on button "Add History" at bounding box center [291, 132] width 32 height 12
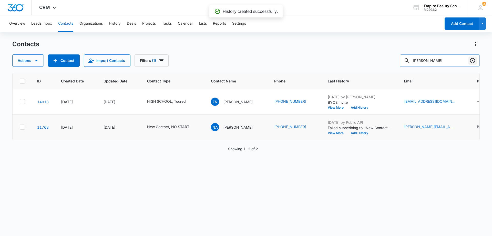
click at [474, 62] on icon "Clear" at bounding box center [473, 60] width 6 height 6
click at [410, 48] on div "Contacts" at bounding box center [246, 44] width 468 height 8
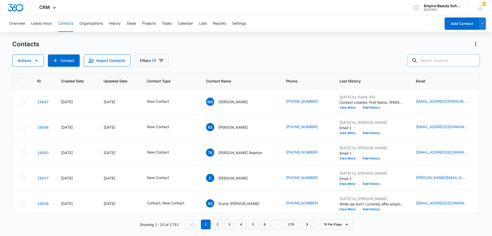
click at [441, 56] on input "text" at bounding box center [444, 60] width 72 height 12
type input "8806"
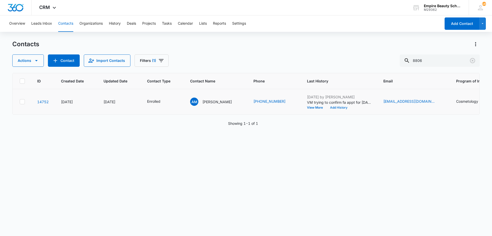
click at [327, 106] on button "Add History" at bounding box center [339, 107] width 25 height 3
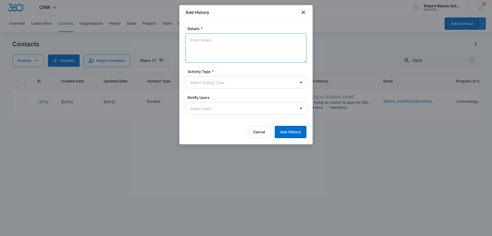
click at [244, 55] on textarea "Details *" at bounding box center [246, 47] width 121 height 29
type textarea "Provided email for HSTX"
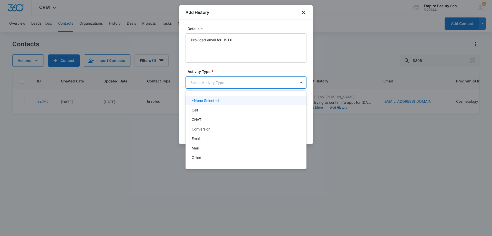
drag, startPoint x: 232, startPoint y: 79, endPoint x: 217, endPoint y: 115, distance: 38.4
click at [231, 80] on body "CRM Apps Forms CRM Email Shop Payments POS Files Brand Settings Empire Beauty S…" at bounding box center [246, 118] width 492 height 236
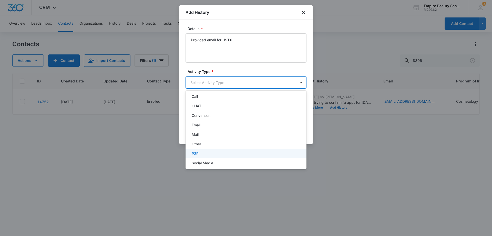
scroll to position [27, 0]
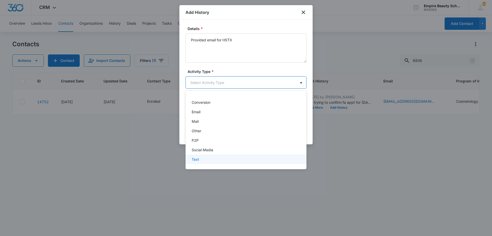
click at [205, 161] on div "Text" at bounding box center [246, 158] width 108 height 5
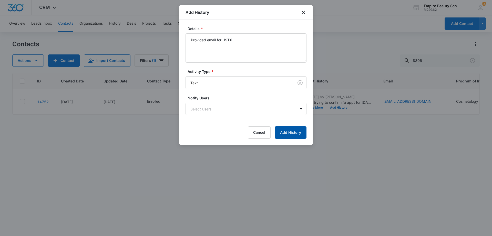
click at [294, 131] on button "Add History" at bounding box center [291, 132] width 32 height 12
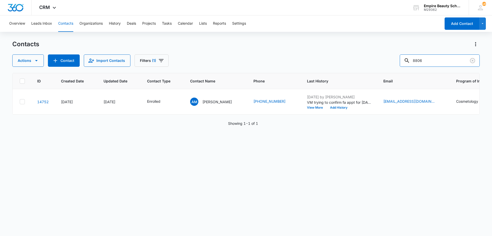
drag, startPoint x: 430, startPoint y: 64, endPoint x: 373, endPoint y: 64, distance: 56.6
click at [376, 60] on div "Actions Contact Import Contacts Filters (1) 8806" at bounding box center [246, 60] width 468 height 12
type input "7333"
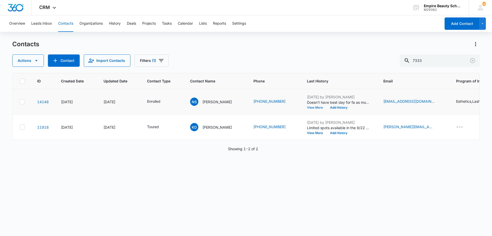
click at [315, 108] on button "View More" at bounding box center [316, 107] width 19 height 3
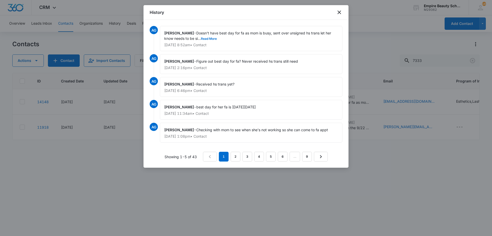
click at [211, 41] on div "Amelia Gauthier - Doesn't have best day for fa as mom is busy, sent over unsign…" at bounding box center [251, 38] width 182 height 25
click at [211, 38] on button "Read More" at bounding box center [209, 38] width 16 height 3
click at [339, 14] on icon "close" at bounding box center [339, 12] width 6 height 6
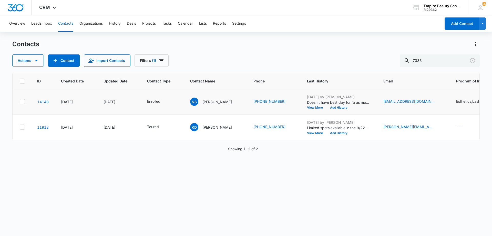
click at [335, 107] on button "Add History" at bounding box center [339, 107] width 25 height 3
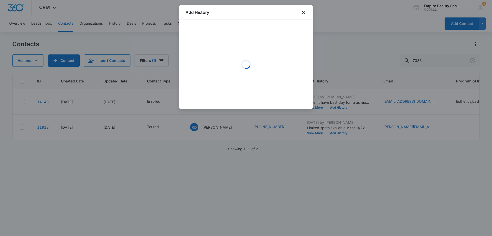
click at [222, 43] on div "Loading" at bounding box center [246, 64] width 121 height 77
click at [224, 42] on div "Loading" at bounding box center [246, 64] width 121 height 77
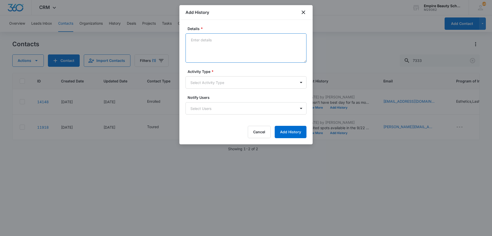
click at [222, 49] on textarea "Details *" at bounding box center [246, 47] width 121 height 29
type textarea "Best day/time to sign FA paperwork?"
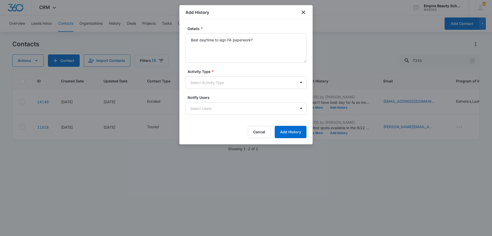
click at [221, 76] on div "Activity Type * Select Activity Type" at bounding box center [246, 79] width 121 height 20
click at [219, 80] on body "CRM Apps Forms CRM Email Shop Payments POS Files Brand Settings Empire Beauty S…" at bounding box center [246, 118] width 492 height 236
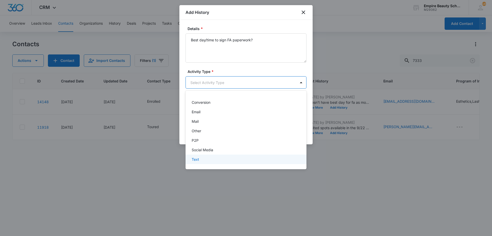
click at [198, 158] on p "Text" at bounding box center [195, 158] width 7 height 5
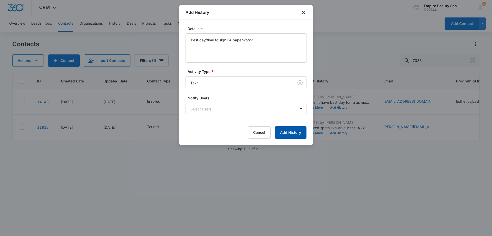
click at [293, 129] on button "Add History" at bounding box center [291, 132] width 32 height 12
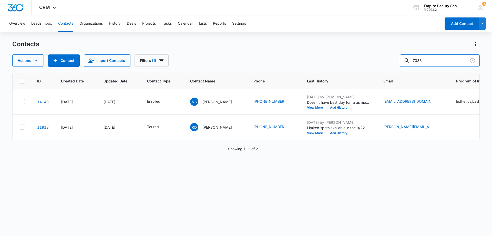
drag, startPoint x: 438, startPoint y: 57, endPoint x: 394, endPoint y: 58, distance: 43.3
click at [394, 58] on div "Actions Contact Import Contacts Filters (1) 7333" at bounding box center [246, 60] width 468 height 12
type input "3202"
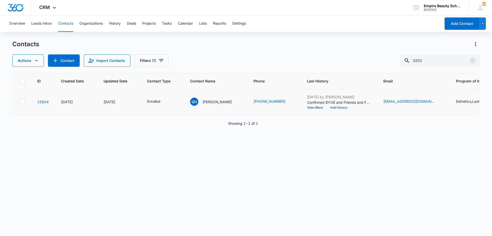
click at [328, 107] on button "Add History" at bounding box center [339, 107] width 25 height 3
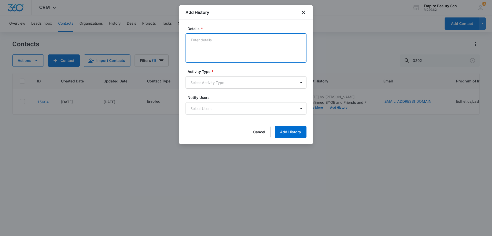
click at [217, 45] on textarea "Details *" at bounding box center [246, 47] width 121 height 29
type textarea "Asked if her 529 plan payments should be brought in or sent via mail - Let her …"
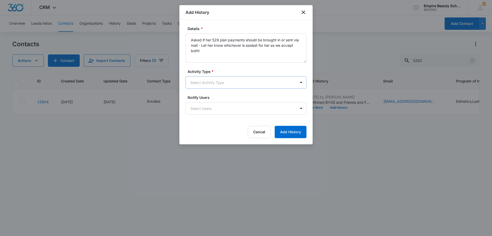
click at [226, 85] on body "CRM Apps Forms CRM Email Shop Payments POS Files Brand Settings Empire Beauty S…" at bounding box center [246, 118] width 492 height 236
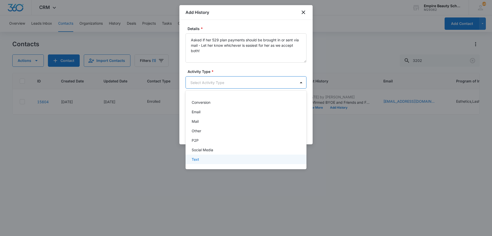
click at [209, 160] on div "Text" at bounding box center [246, 158] width 108 height 5
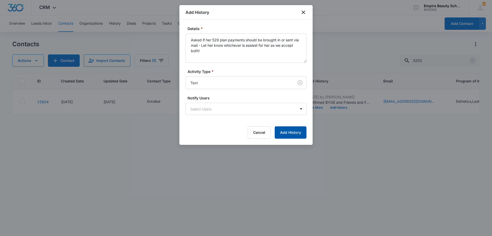
click at [291, 131] on button "Add History" at bounding box center [291, 132] width 32 height 12
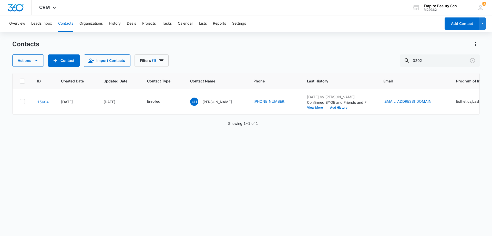
drag, startPoint x: 382, startPoint y: 55, endPoint x: 363, endPoint y: 53, distance: 19.8
click at [363, 53] on div "Contacts Actions Contact Import Contacts Filters (1) 3202" at bounding box center [246, 53] width 468 height 27
drag, startPoint x: 445, startPoint y: 63, endPoint x: 354, endPoint y: 51, distance: 92.0
click at [354, 51] on div "Contacts Actions Contact Import Contacts Filters (1) 3202" at bounding box center [246, 53] width 468 height 27
type input "saina"
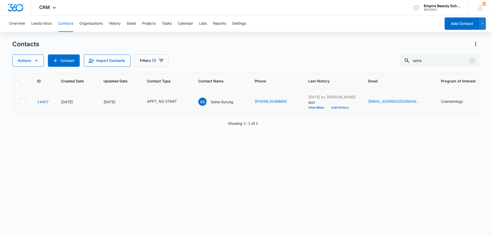
click at [342, 108] on button "Add History" at bounding box center [340, 107] width 25 height 3
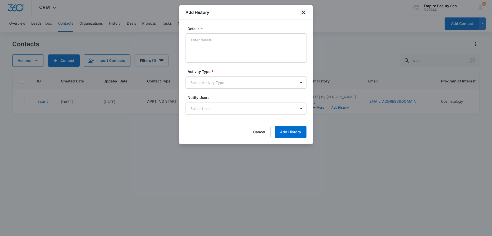
click at [303, 12] on icon "close" at bounding box center [303, 12] width 6 height 6
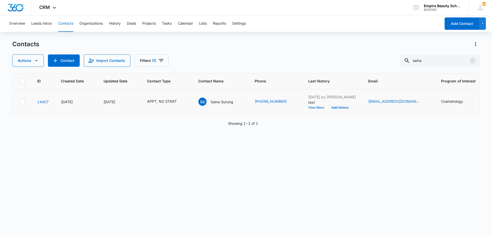
click at [314, 106] on button "View More" at bounding box center [317, 107] width 19 height 3
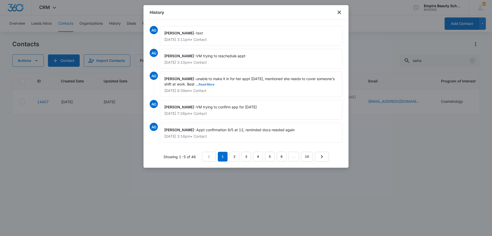
click at [211, 86] on button "Read More" at bounding box center [207, 84] width 16 height 3
click at [338, 11] on icon "close" at bounding box center [339, 12] width 6 height 6
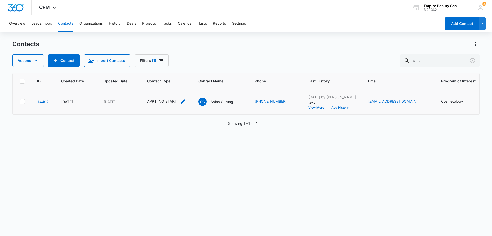
click at [182, 103] on icon "Contact Type - APPT, NO START - Select to Edit Field" at bounding box center [183, 101] width 6 height 6
click at [151, 67] on icon "Remove APPT" at bounding box center [151, 68] width 3 height 3
click at [168, 82] on button "Save" at bounding box center [173, 85] width 15 height 10
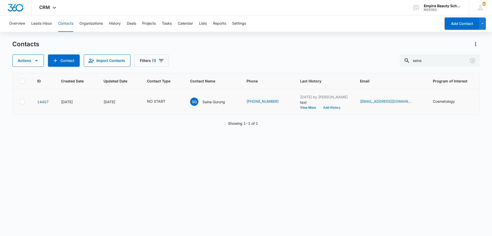
click at [340, 106] on button "Add History" at bounding box center [332, 107] width 25 height 3
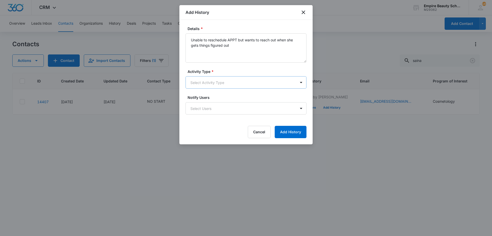
type textarea "Unable to reschedule APPT but wants to reach out when she gets things figured o…"
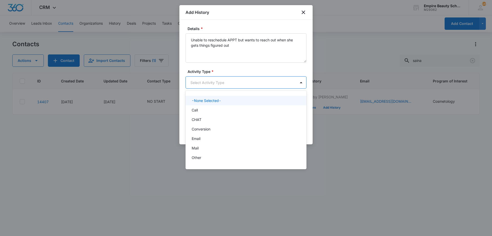
click at [223, 83] on body "CRM Apps Forms CRM Email Shop Payments POS Files Brand Settings Empire Beauty S…" at bounding box center [246, 118] width 492 height 236
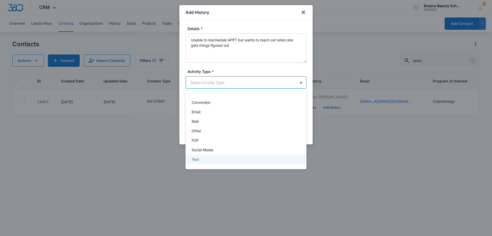
drag, startPoint x: 200, startPoint y: 162, endPoint x: 249, endPoint y: 148, distance: 50.9
click at [200, 162] on div "Text" at bounding box center [246, 158] width 121 height 9
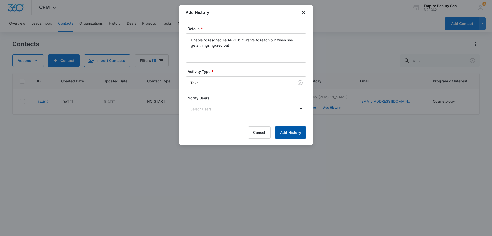
click at [292, 132] on button "Add History" at bounding box center [291, 132] width 32 height 12
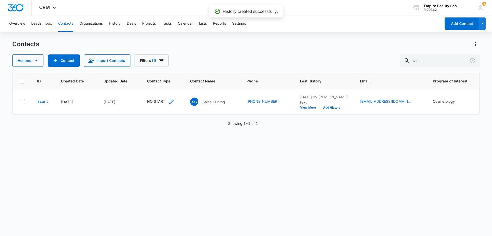
click at [168, 101] on icon "Contact Type - NO START - Select to Edit Field" at bounding box center [171, 101] width 6 height 6
click at [173, 70] on div at bounding box center [178, 68] width 10 height 12
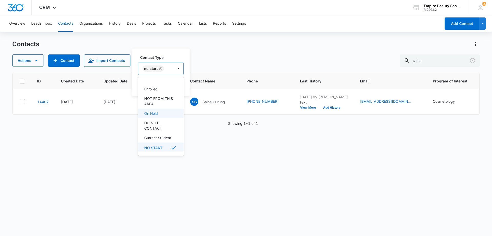
click at [156, 113] on p "On Hold" at bounding box center [151, 112] width 14 height 5
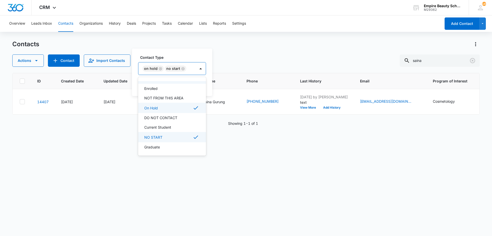
scroll to position [65, 0]
drag, startPoint x: 165, startPoint y: 52, endPoint x: 165, endPoint y: 58, distance: 6.7
click at [165, 52] on div "Contact Type option On Hold, selected. 16 results available. Use Up and Down to…" at bounding box center [172, 71] width 80 height 47
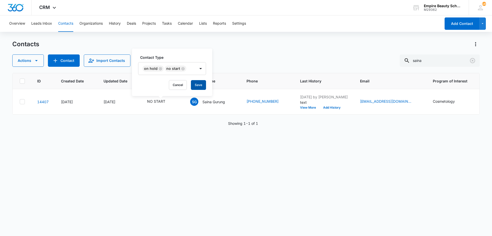
click at [198, 86] on button "Save" at bounding box center [198, 85] width 15 height 10
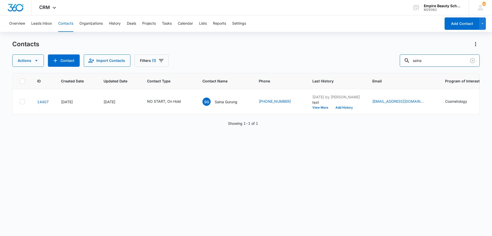
drag, startPoint x: 432, startPoint y: 62, endPoint x: 395, endPoint y: 59, distance: 36.8
click at [395, 58] on div "Actions Contact Import Contacts Filters (1) saina" at bounding box center [246, 60] width 468 height 12
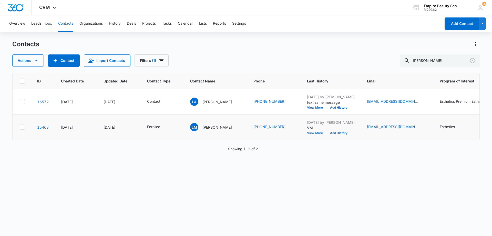
click at [310, 133] on button "View More" at bounding box center [316, 132] width 19 height 3
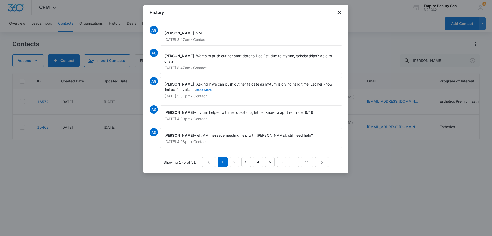
click at [207, 89] on button "Read More" at bounding box center [204, 89] width 16 height 3
click at [340, 12] on icon "close" at bounding box center [339, 12] width 6 height 6
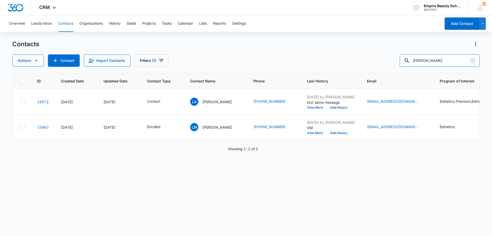
drag, startPoint x: 451, startPoint y: 61, endPoint x: 341, endPoint y: 55, distance: 109.8
click at [342, 55] on div "Actions Contact Import Contacts Filters (1) lizmarie" at bounding box center [246, 60] width 468 height 12
type input "7254"
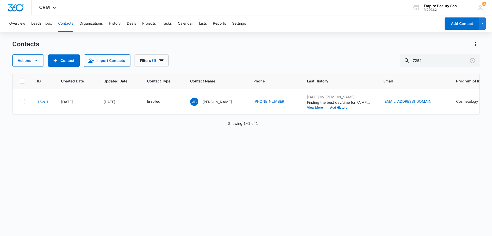
click at [470, 61] on icon "Clear" at bounding box center [472, 60] width 5 height 5
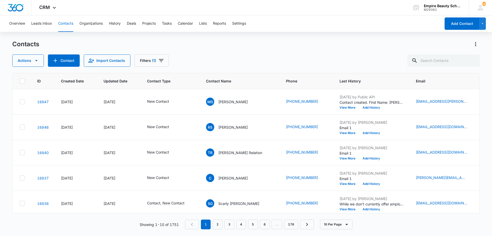
drag, startPoint x: 319, startPoint y: 54, endPoint x: 299, endPoint y: 65, distance: 23.1
click at [319, 54] on div "Contacts Actions Contact Import Contacts Filters (1)" at bounding box center [246, 53] width 468 height 27
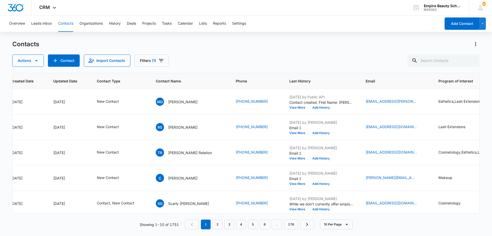
scroll to position [0, 59]
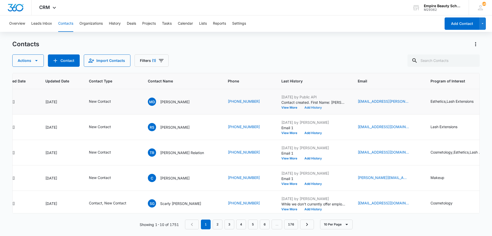
click at [301, 108] on button "Add History" at bounding box center [313, 107] width 25 height 3
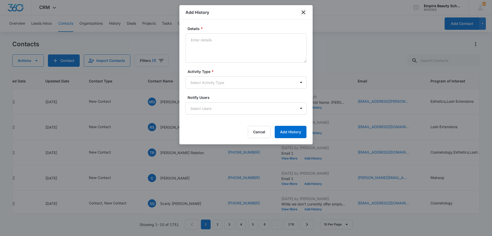
drag, startPoint x: 304, startPoint y: 12, endPoint x: 306, endPoint y: 18, distance: 6.2
click at [303, 12] on icon "close" at bounding box center [303, 12] width 6 height 6
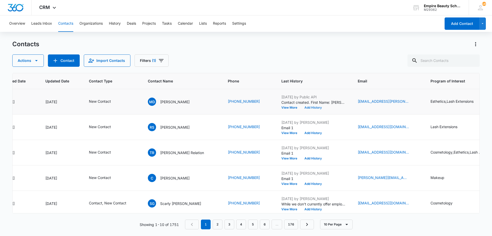
click at [301, 106] on button "Add History" at bounding box center [313, 107] width 25 height 3
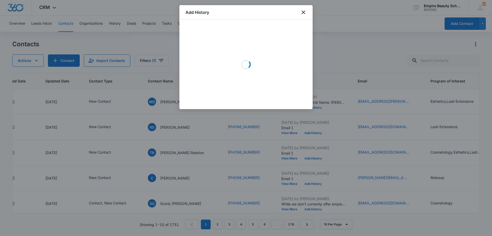
click at [250, 56] on div "Loading" at bounding box center [246, 64] width 121 height 77
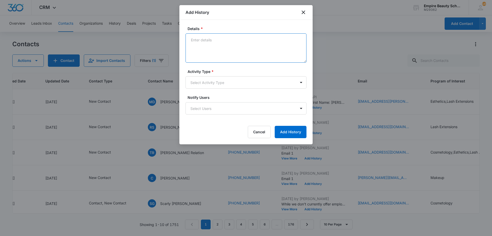
click at [227, 40] on textarea "Details *" at bounding box center [246, 47] width 121 height 29
type textarea "Rang then went to busy signal"
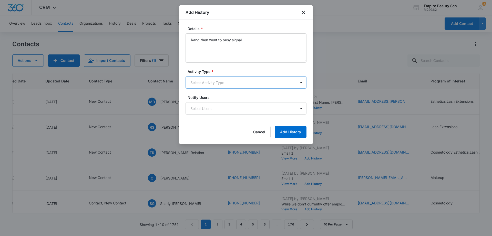
drag, startPoint x: 215, startPoint y: 75, endPoint x: 215, endPoint y: 78, distance: 3.3
click at [215, 75] on div "Activity Type * Select Activity Type" at bounding box center [246, 79] width 121 height 20
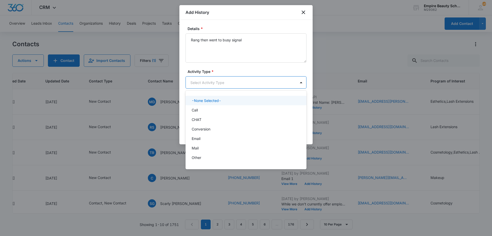
click at [215, 79] on body "CRM Apps Forms CRM Email Shop Payments POS Files Brand Settings Empire Beauty S…" at bounding box center [246, 118] width 492 height 236
click at [209, 109] on div "Call" at bounding box center [246, 109] width 108 height 5
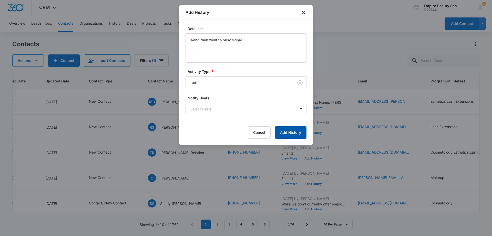
click at [286, 134] on button "Add History" at bounding box center [291, 132] width 32 height 12
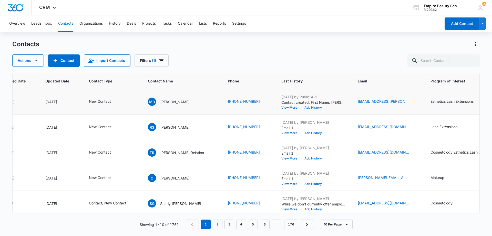
click at [301, 107] on button "Add History" at bounding box center [313, 107] width 25 height 3
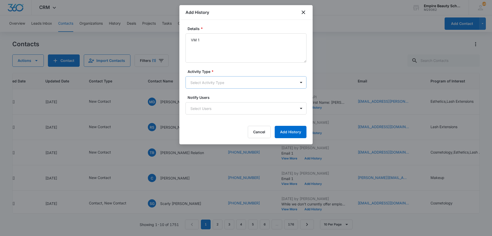
type textarea "VM 1"
click at [215, 77] on body "CRM Apps Forms CRM Email Shop Payments POS Files Brand Settings Empire Beauty S…" at bounding box center [246, 118] width 492 height 236
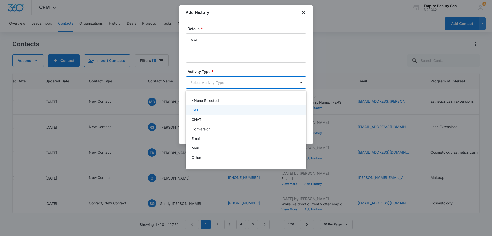
click at [212, 107] on div "Call" at bounding box center [246, 109] width 108 height 5
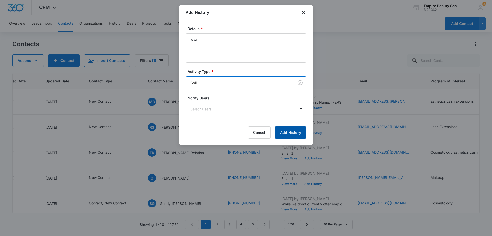
click at [296, 134] on button "Add History" at bounding box center [291, 132] width 32 height 12
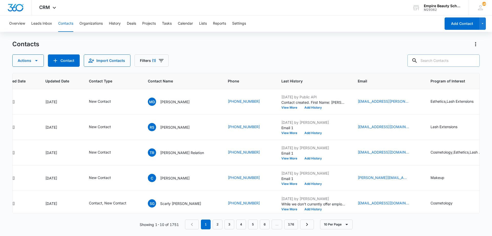
click at [446, 63] on input "text" at bounding box center [444, 60] width 72 height 12
type input "shelby"
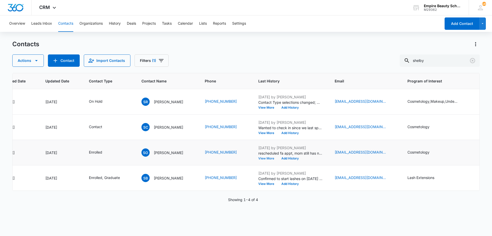
click at [258, 157] on button "View More" at bounding box center [267, 158] width 19 height 3
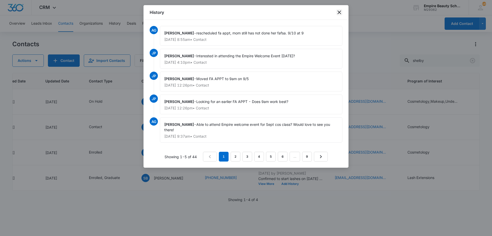
click at [338, 13] on icon "close" at bounding box center [339, 12] width 6 height 6
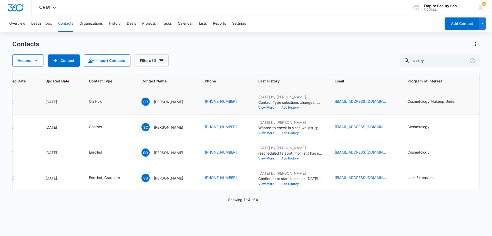
click at [282, 106] on button "Add History" at bounding box center [290, 107] width 25 height 3
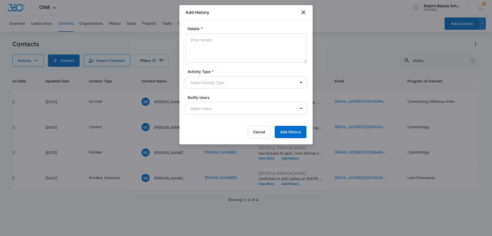
click at [304, 14] on icon "close" at bounding box center [303, 12] width 6 height 6
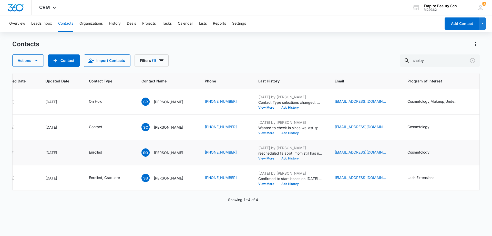
click at [281, 159] on button "Add History" at bounding box center [290, 158] width 25 height 3
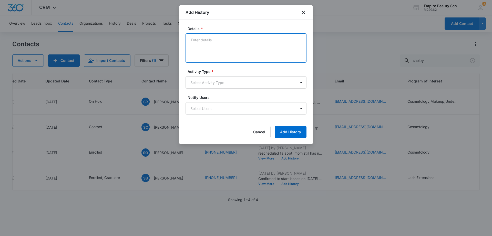
click at [243, 58] on textarea "Details *" at bounding box center [246, 47] width 121 height 29
type textarea "Everything ok? We didn't see you for your FA APPT"
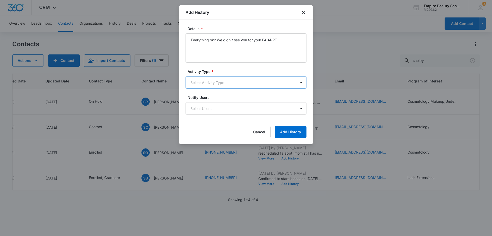
click at [246, 79] on body "CRM Apps Forms CRM Email Shop Payments POS Files Brand Settings Empire Beauty S…" at bounding box center [246, 118] width 492 height 236
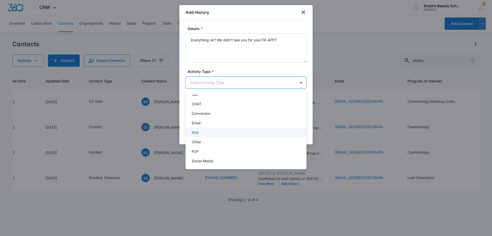
scroll to position [27, 0]
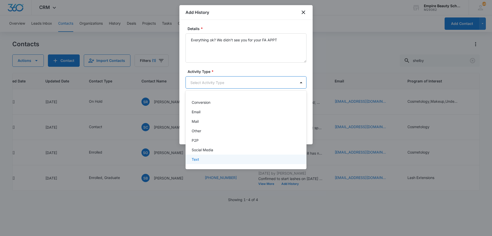
click at [209, 158] on div "Text" at bounding box center [246, 158] width 108 height 5
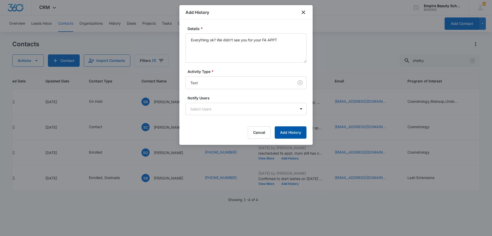
click at [296, 136] on button "Add History" at bounding box center [291, 132] width 32 height 12
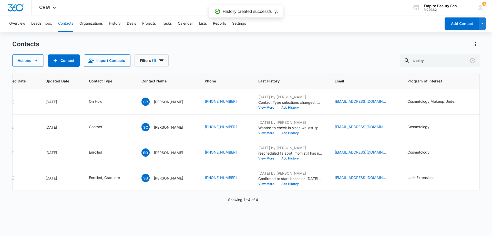
click at [473, 61] on icon "Clear" at bounding box center [473, 60] width 6 height 6
click at [305, 48] on div "Contacts Actions Contact Import Contacts Filters (1)" at bounding box center [246, 53] width 468 height 27
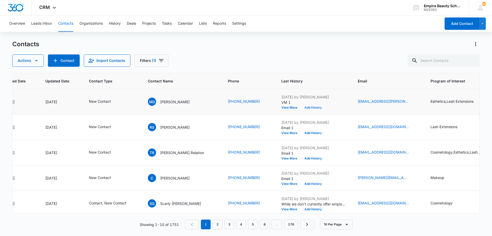
click at [301, 106] on button "Add History" at bounding box center [313, 107] width 25 height 3
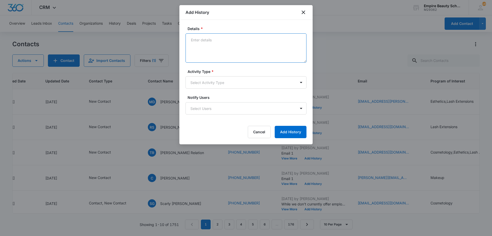
click at [235, 47] on textarea "Details *" at bounding box center [246, 47] width 121 height 29
type textarea "Text 1"
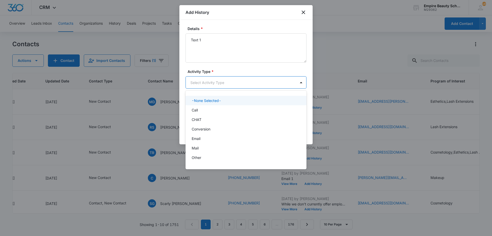
click at [227, 84] on body "CRM Apps Forms CRM Email Shop Payments POS Files Brand Settings Empire Beauty S…" at bounding box center [246, 118] width 492 height 236
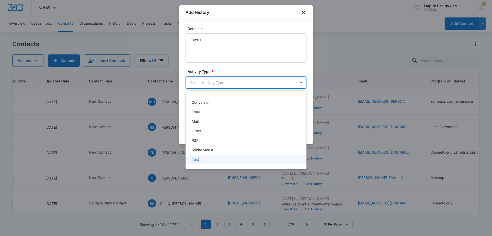
click at [210, 155] on div "Text" at bounding box center [246, 158] width 121 height 9
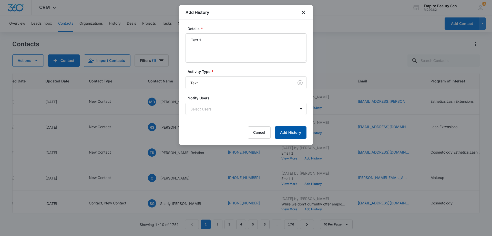
click at [284, 136] on button "Add History" at bounding box center [291, 132] width 32 height 12
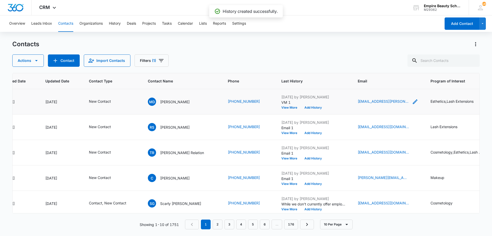
click at [413, 100] on icon "Email - makenna.desfosses@gmail.com - Select to Edit Field" at bounding box center [415, 101] width 5 height 5
click at [362, 66] on input "[EMAIL_ADDRESS][PERSON_NAME][DOMAIN_NAME]" at bounding box center [375, 69] width 65 height 12
click at [374, 86] on button "Cancel" at bounding box center [380, 85] width 18 height 10
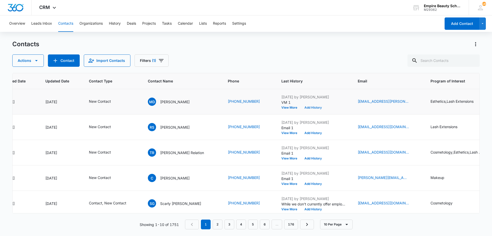
click at [301, 107] on button "Add History" at bounding box center [313, 107] width 25 height 3
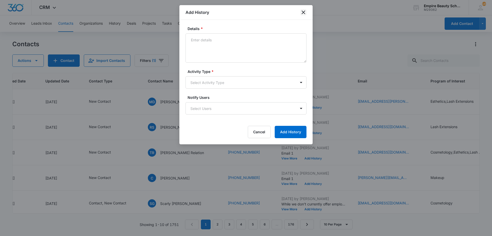
click at [305, 12] on icon "close" at bounding box center [303, 12] width 6 height 6
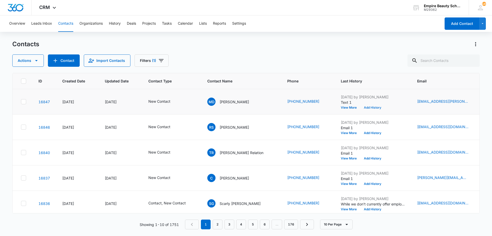
click at [360, 106] on button "Add History" at bounding box center [372, 107] width 25 height 3
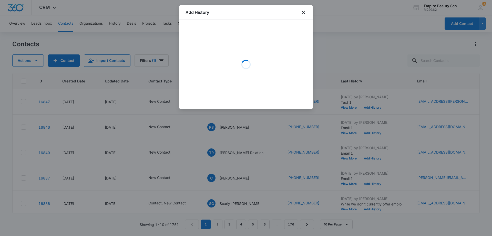
click at [237, 59] on div "Loading" at bounding box center [246, 64] width 121 height 77
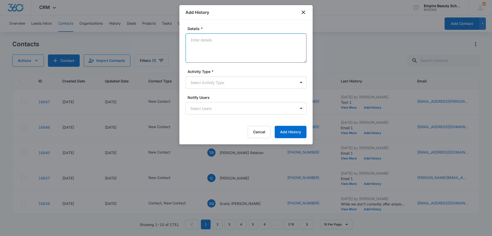
click at [229, 46] on textarea "Details *" at bounding box center [246, 47] width 121 height 29
type textarea "Email 1"
click at [223, 95] on label "Notify Users" at bounding box center [248, 97] width 121 height 5
click at [220, 83] on body "CRM Apps Forms CRM Email Shop Payments POS Files Brand Settings Empire Beauty S…" at bounding box center [246, 118] width 492 height 236
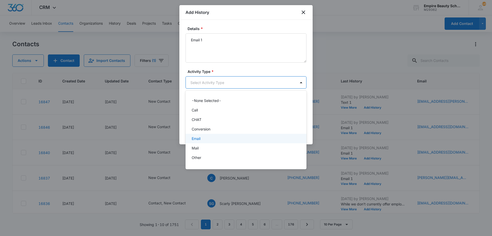
click at [212, 137] on div "Email" at bounding box center [246, 138] width 108 height 5
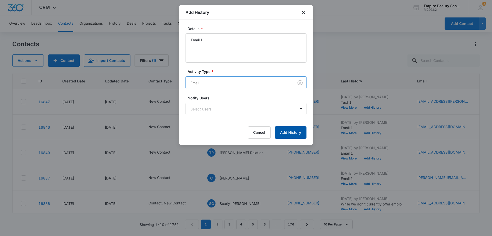
click at [293, 129] on button "Add History" at bounding box center [291, 132] width 32 height 12
